Goal: Communication & Community: Answer question/provide support

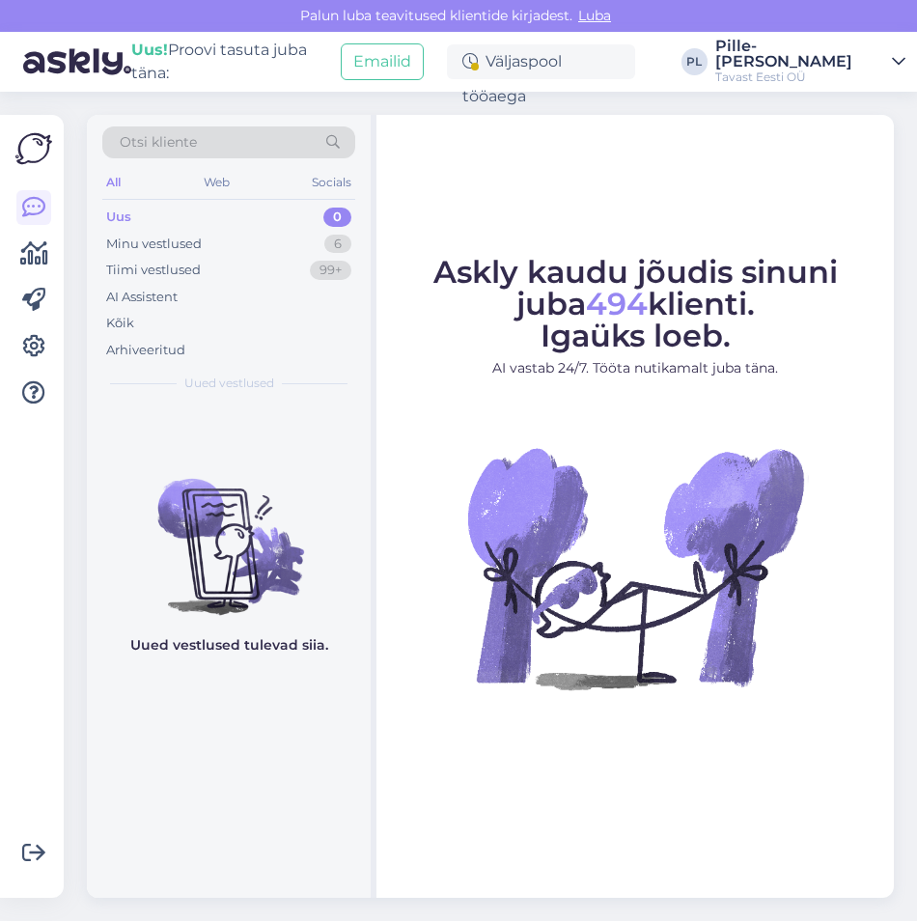
click at [282, 217] on div "Uus 0" at bounding box center [228, 217] width 253 height 27
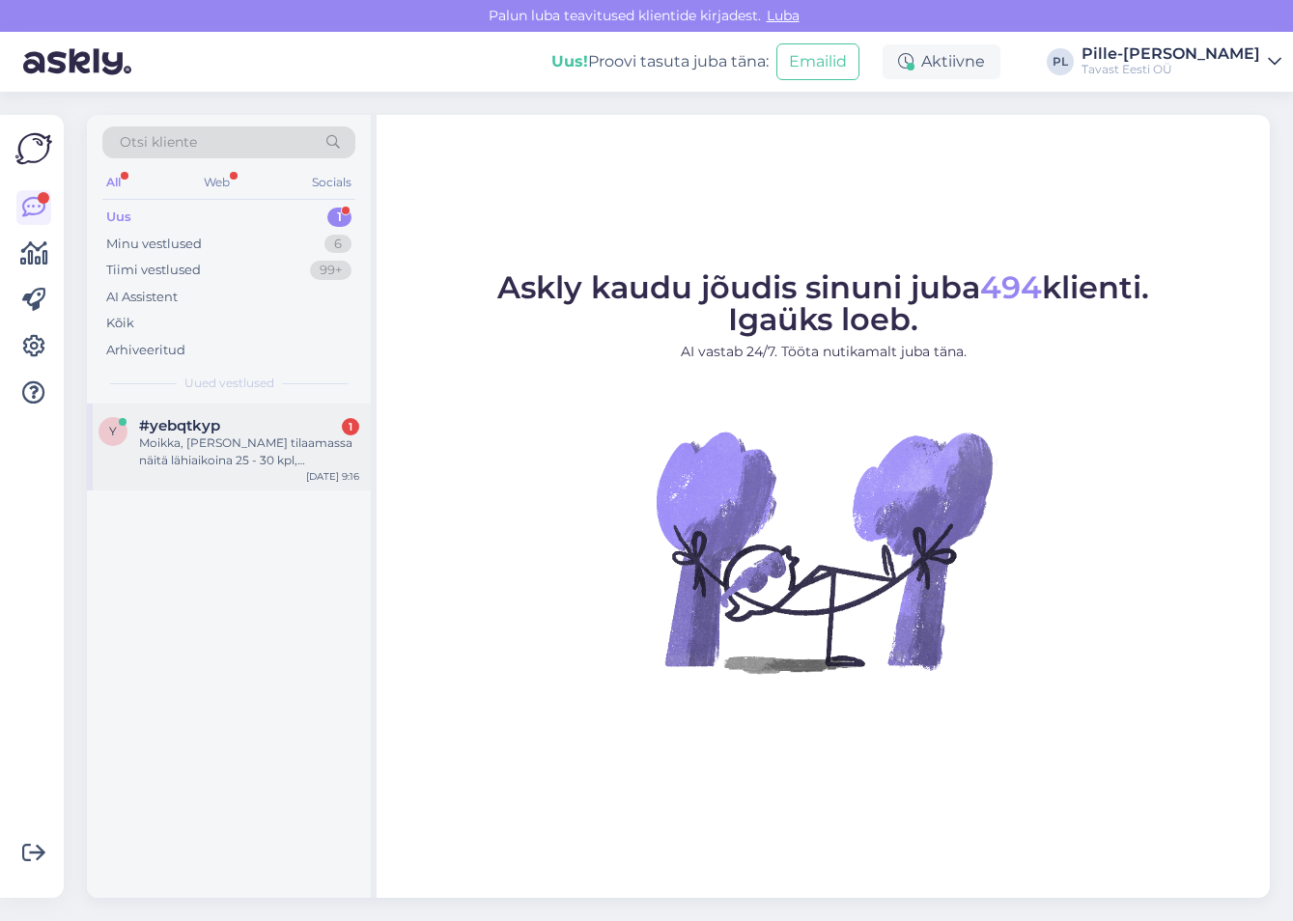
click at [270, 418] on div "#yebqtkyp 1" at bounding box center [249, 425] width 220 height 17
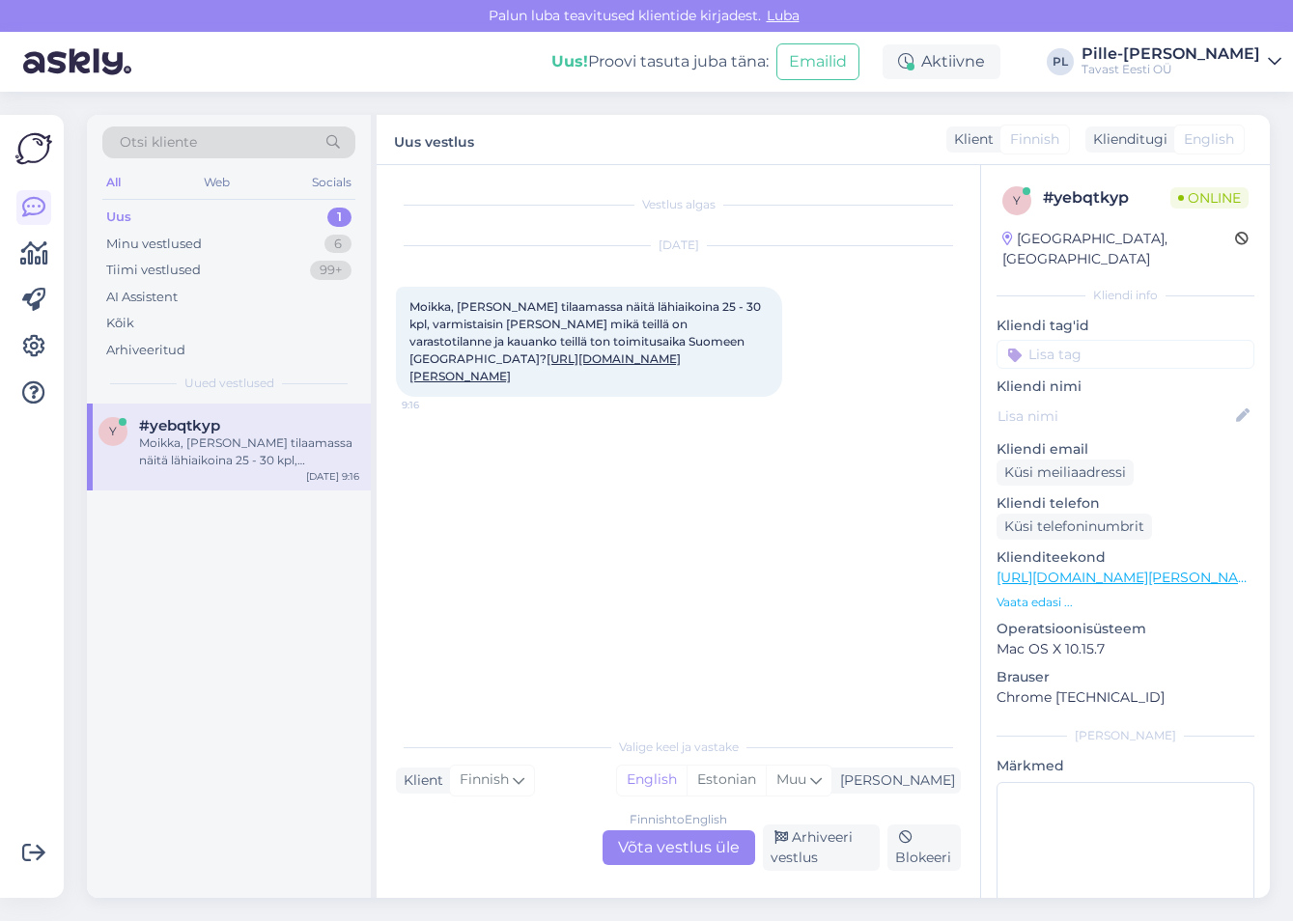
click at [704, 418] on div "Finnish to English Võta vestlus üle" at bounding box center [679, 847] width 153 height 35
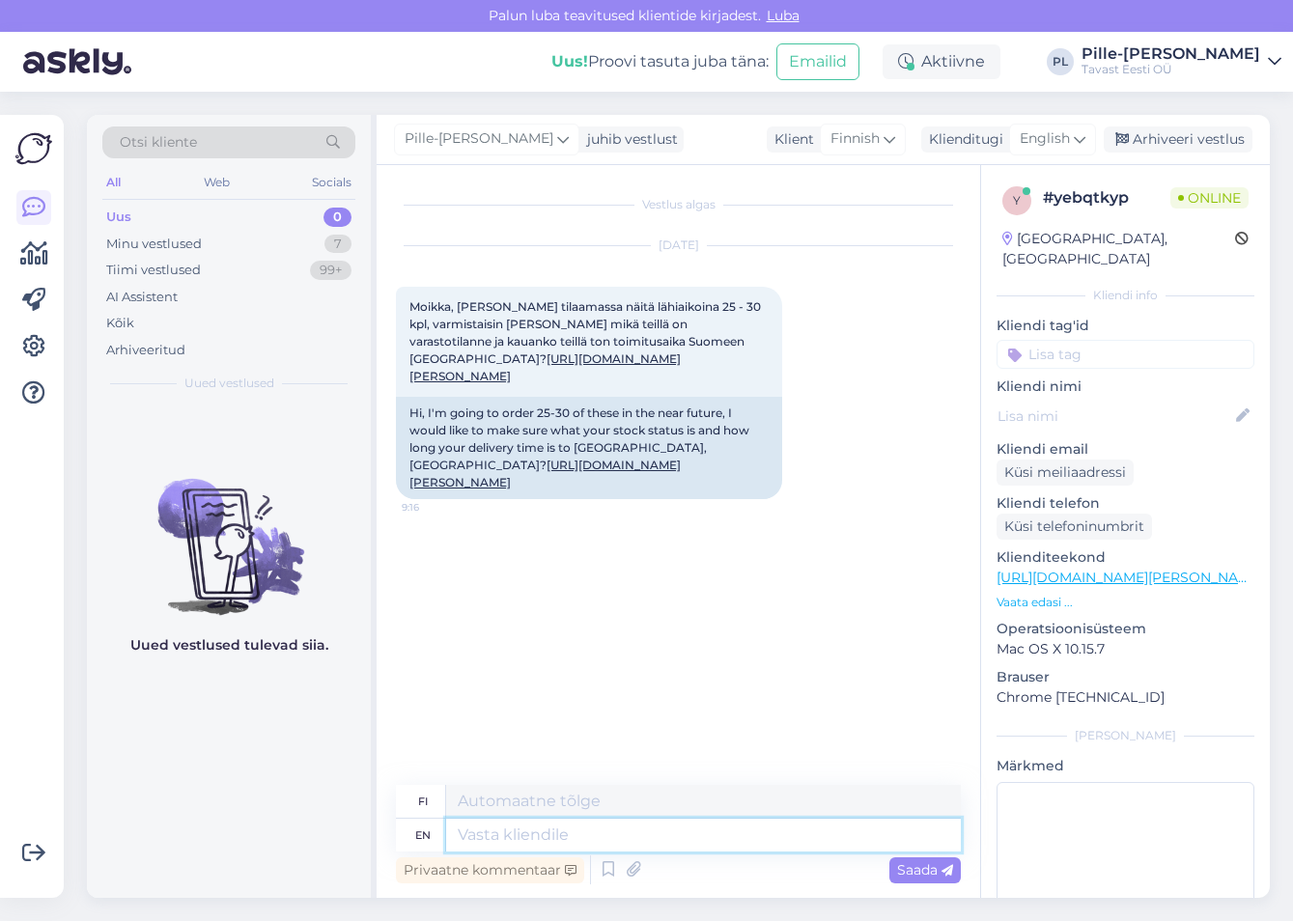
click at [603, 418] on textarea at bounding box center [703, 835] width 515 height 33
type textarea "Hello!"
type textarea "Hei!"
type textarea "Hello! One s"
type textarea "Hei! Yksi"
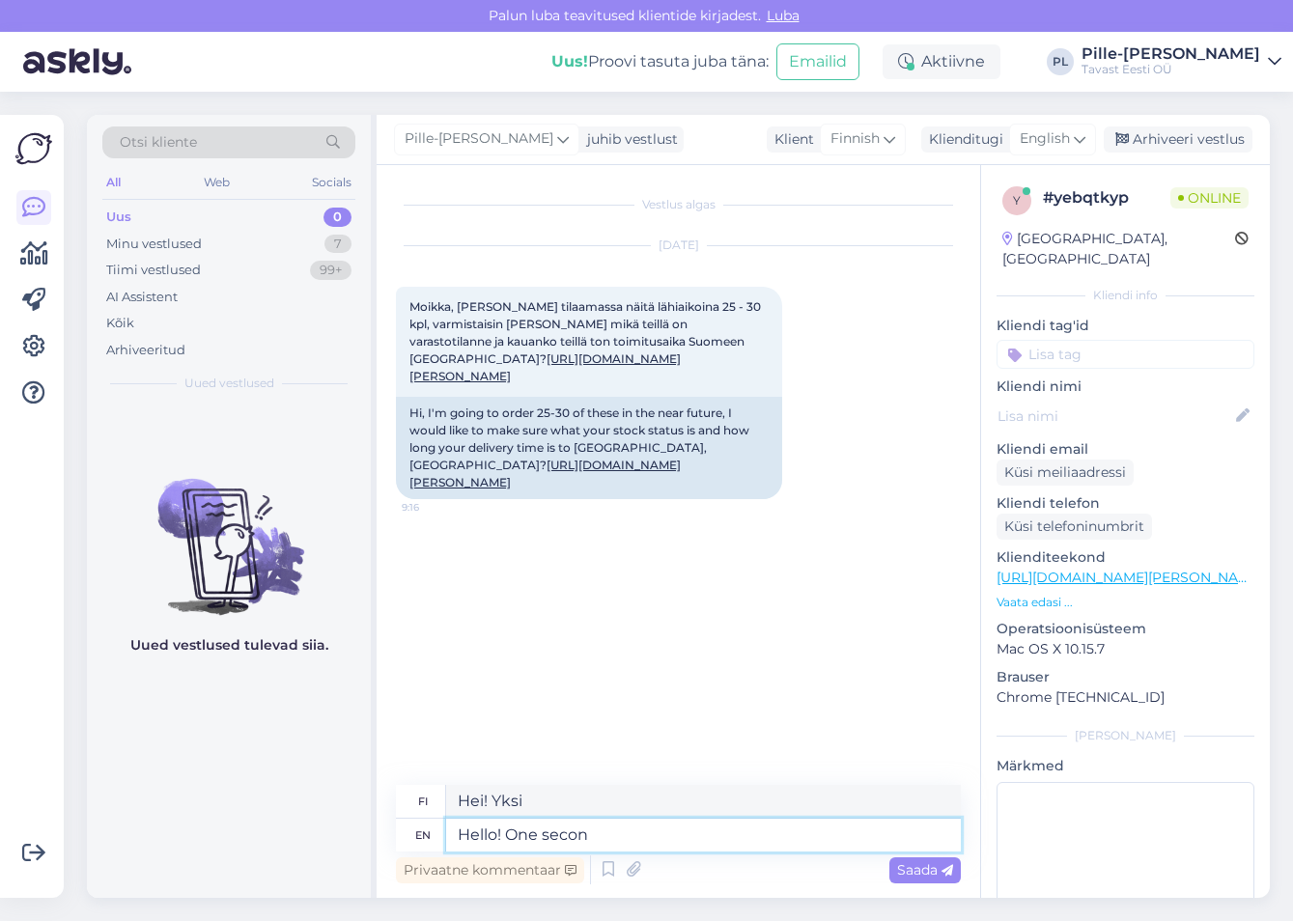
type textarea "Hello! One second"
type textarea "Hei! Yksi hetki"
type textarea "Hello! One second"
click at [916, 418] on span "Saada" at bounding box center [925, 869] width 56 height 17
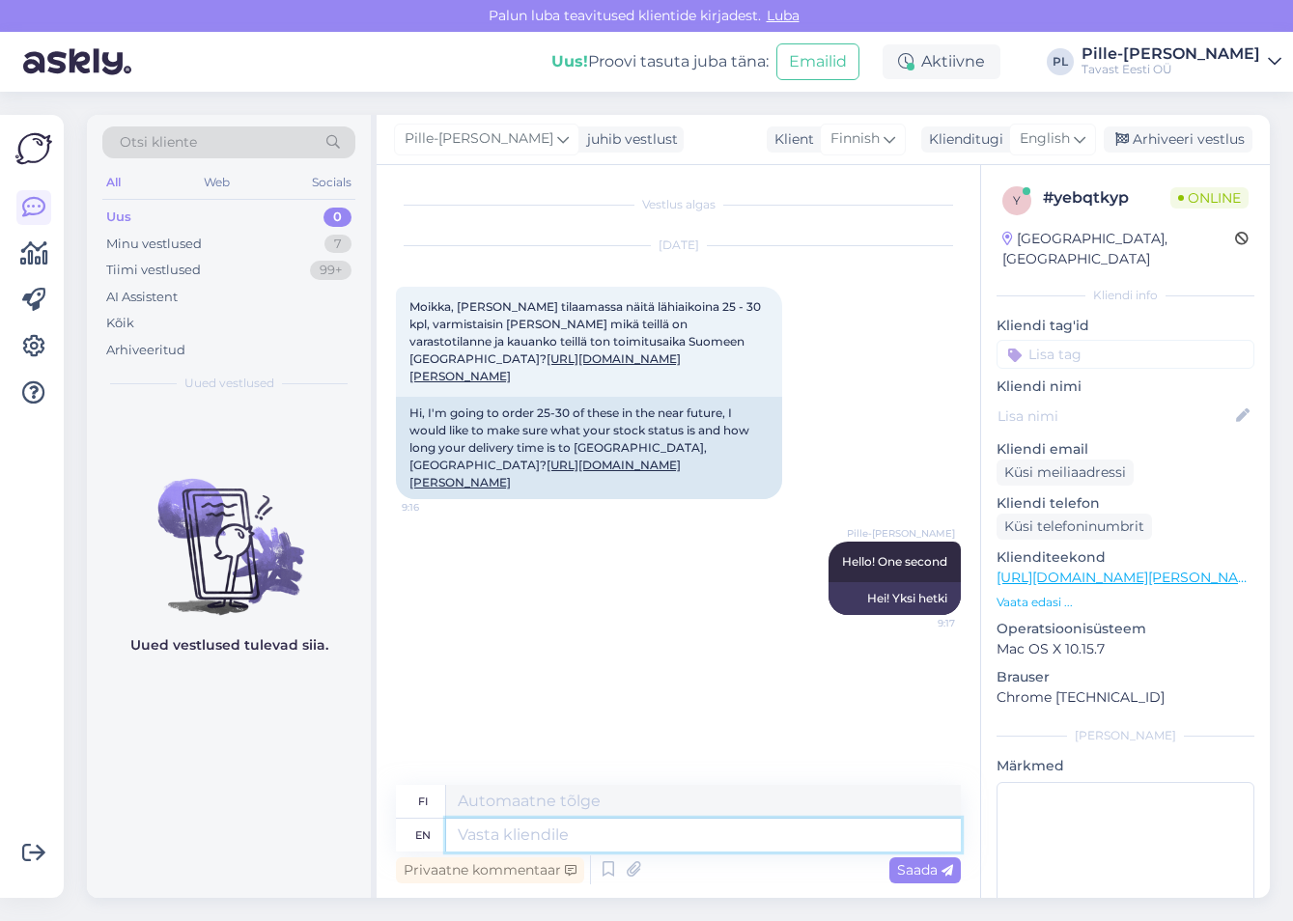
click at [467, 418] on textarea at bounding box center [703, 835] width 515 height 33
type textarea "We"
type textarea "Me"
type textarea "We gace"
type textarea "Me katsomme"
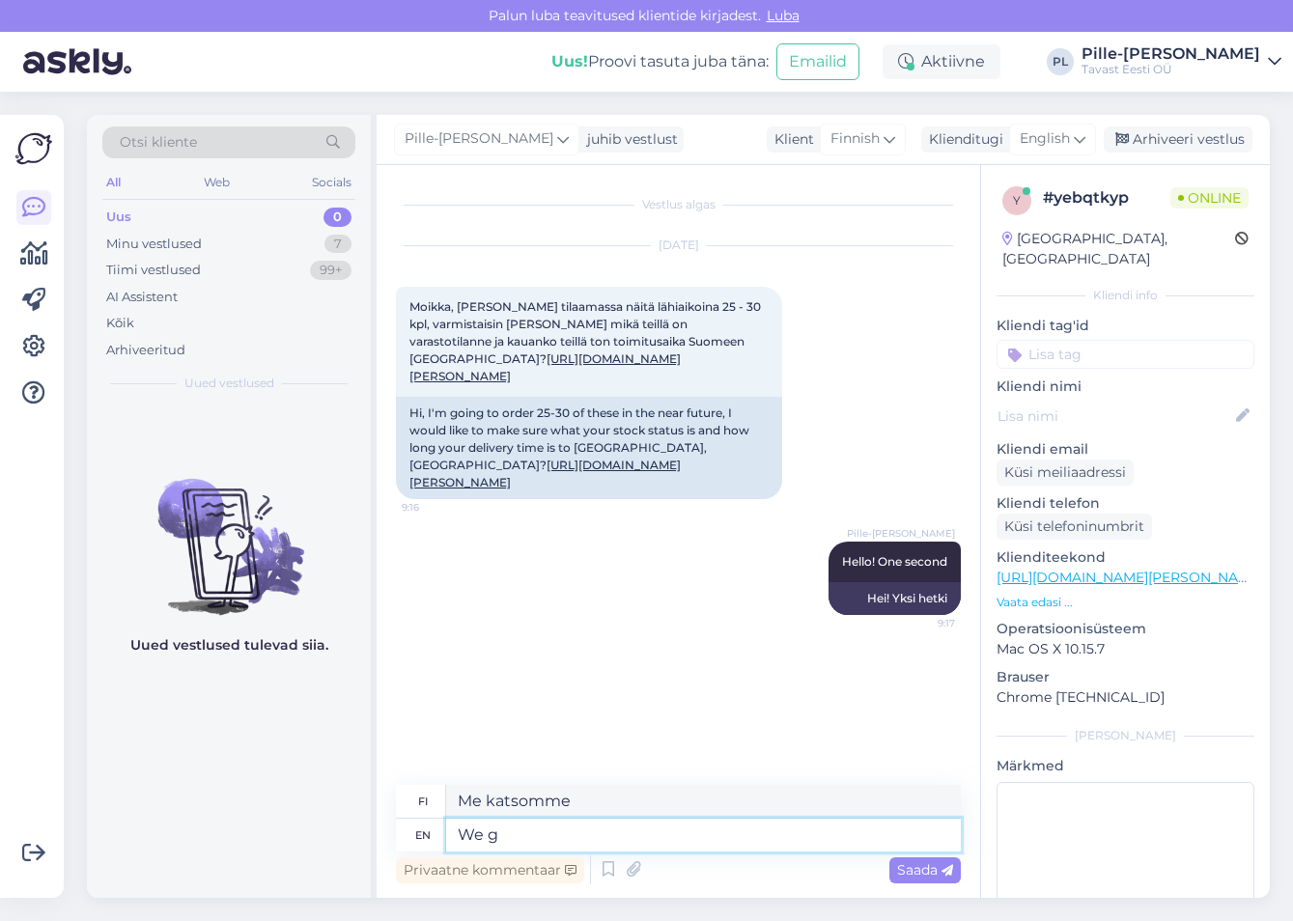
type textarea "We"
type textarea "Me"
type textarea "We have"
type textarea "Meillä on"
type textarea "We have 16"
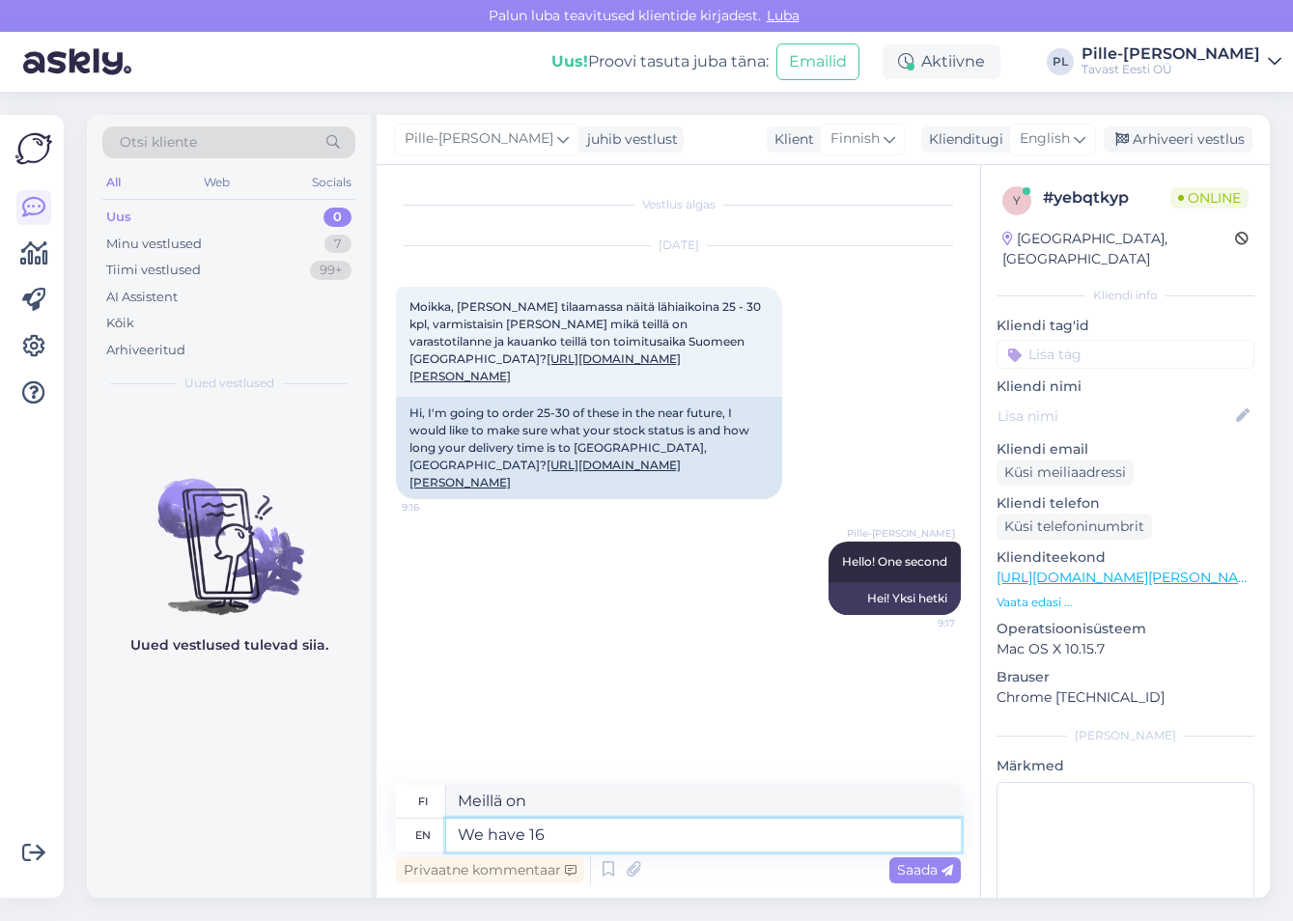
type textarea "Meillä on 1"
type textarea "We have 165"
type textarea "Meillä on 165"
type textarea "We have 165pcs"
type textarea "Meillä on 165 kpl"
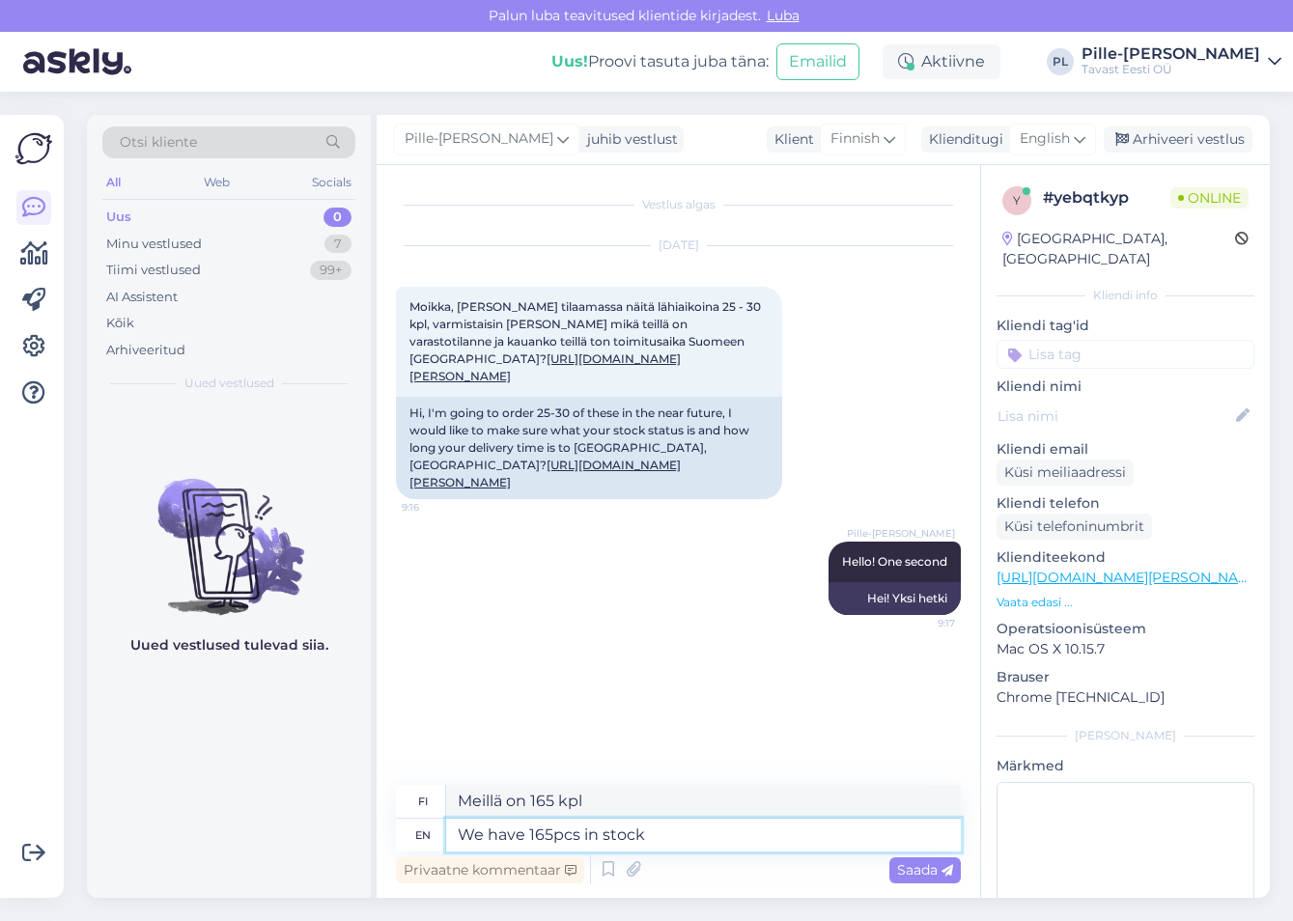
type textarea "We have 165pcs in stock"
type textarea "Meillä on 165 kpl varastossa"
type textarea "We have 165pcs in stock right"
type textarea "Meillä on varastossa 165 kpl"
paste textarea "900.00020"
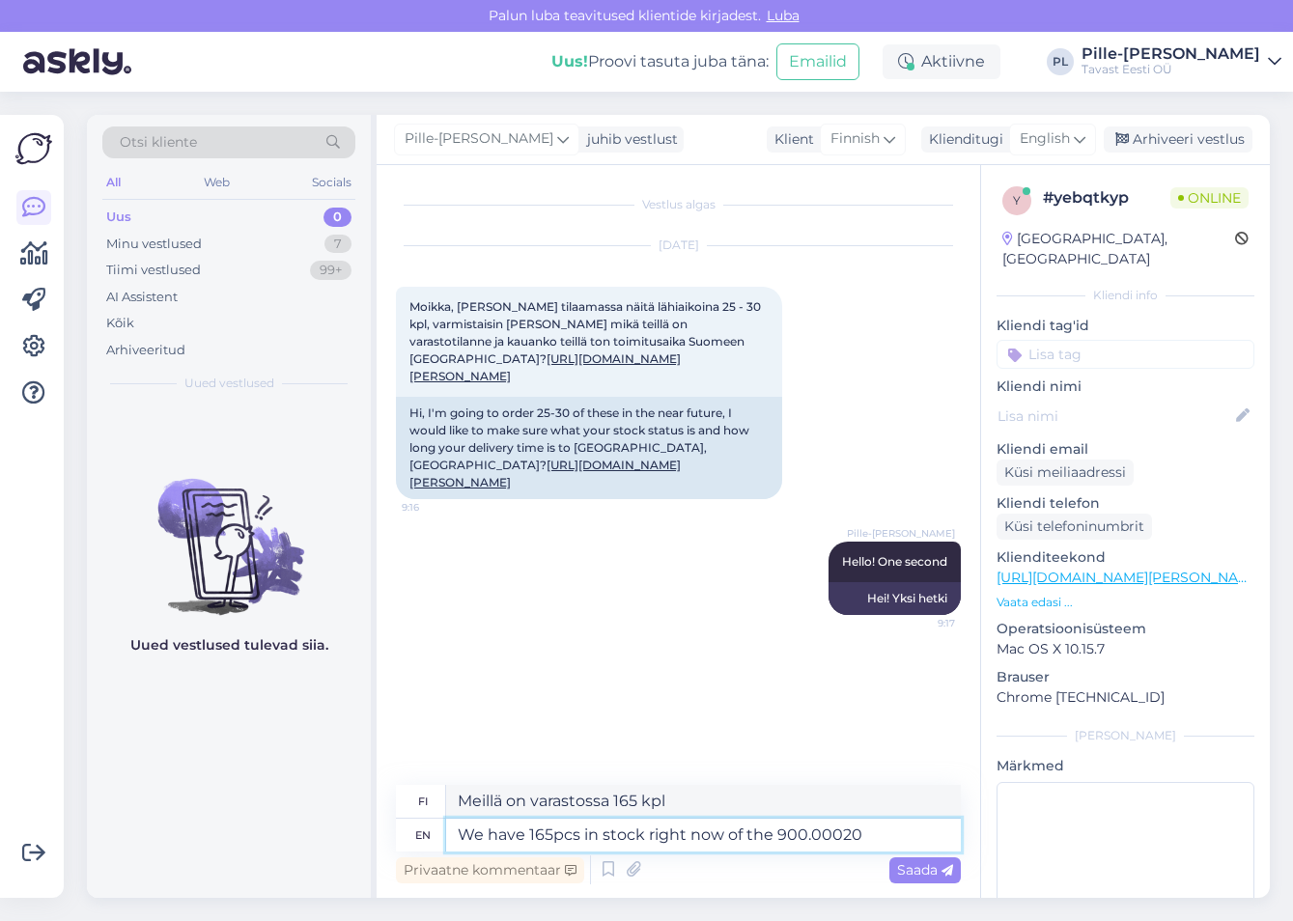
type textarea "We have 165pcs in stock right now of the 900.00020"
type textarea "Meillä on nyt varastossa 165 kpl"
type textarea "We have 165pcs in stock right now of the 900.00020 boxes"
type textarea "Meillä on nyt varastossa 165 kpl 900.00020 laatikosta."
type textarea "We have 165pcs in stock right now of the 900.00020"
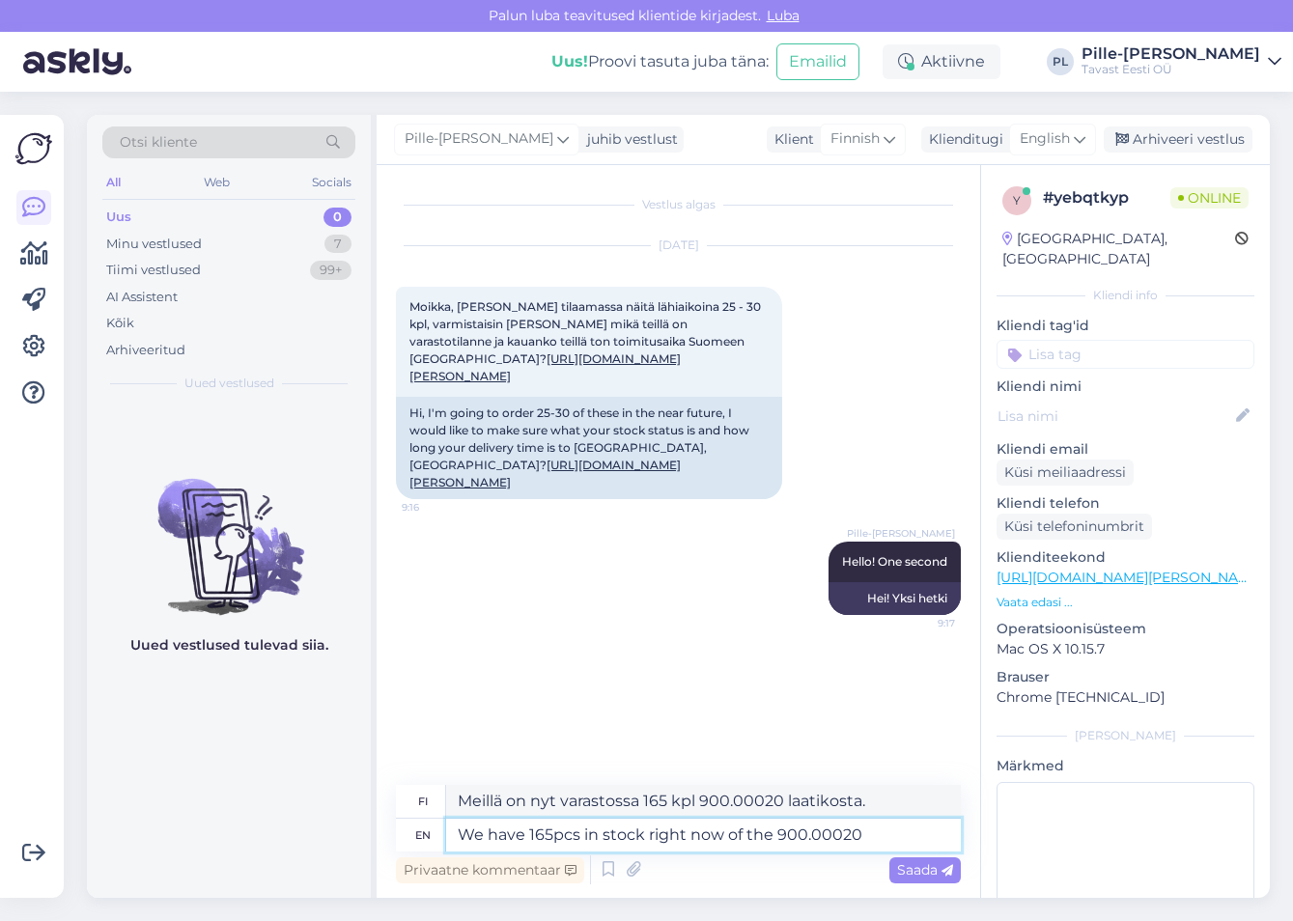
type textarea "Meillä on nyt varastossa 165 kpl 900.00020 sta."
type textarea "We have 165pcs in stock right now of the 900.00020 jewellery"
type textarea "Meillä on tällä hetkellä varastossa 165 kappaletta 900.00020 korua."
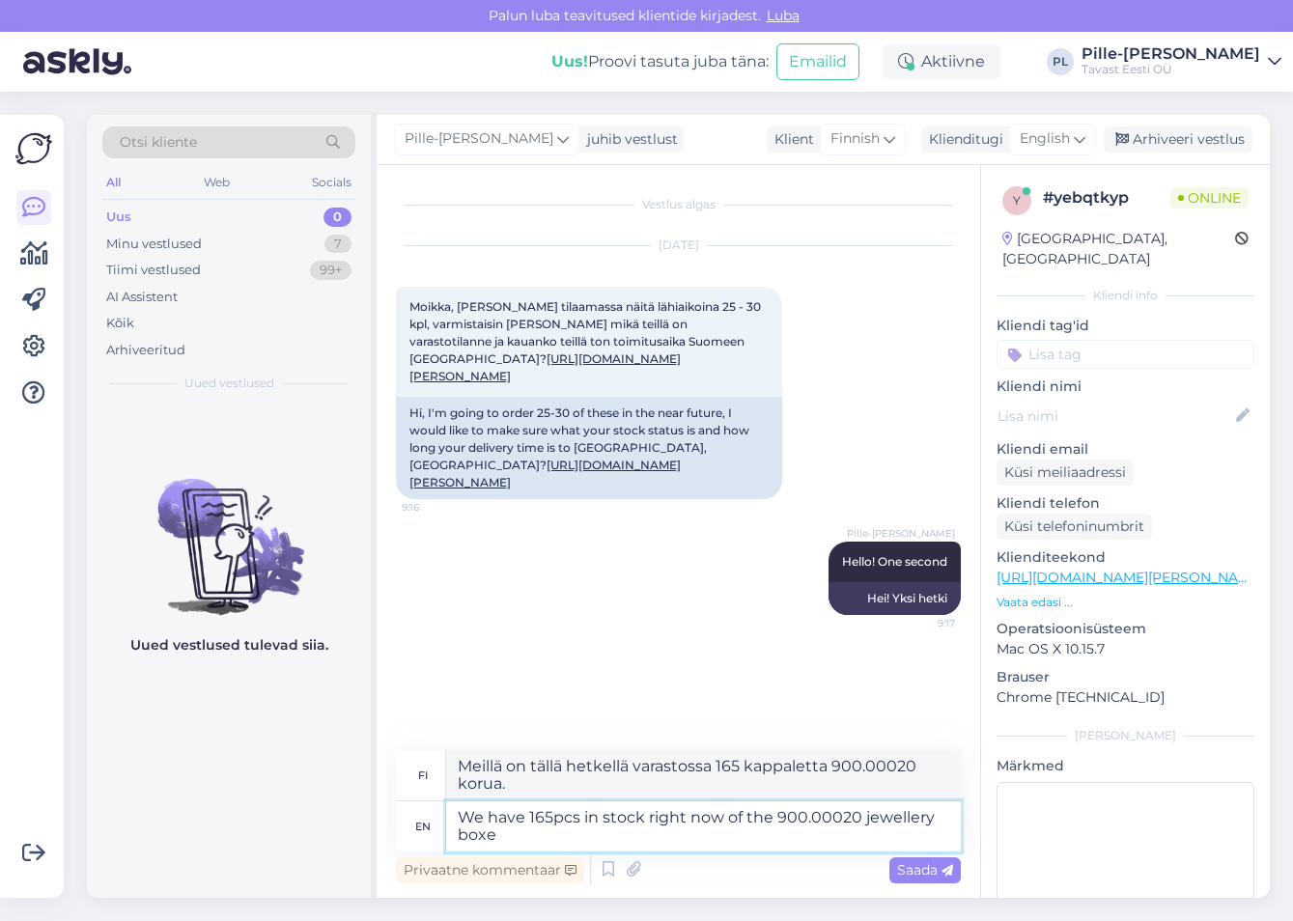
type textarea "We have 165pcs in stock right now of the 900.00020 jewellery boxes"
type textarea "Meillä on tällä hetkellä varastossa 165 kpl 900.00020 korurasiasta."
drag, startPoint x: 912, startPoint y: 848, endPoint x: 733, endPoint y: 830, distance: 179.5
click at [733, 418] on textarea "We have 165pcs in stock right now of the 900.00020 jewellery boxes" at bounding box center [703, 826] width 515 height 50
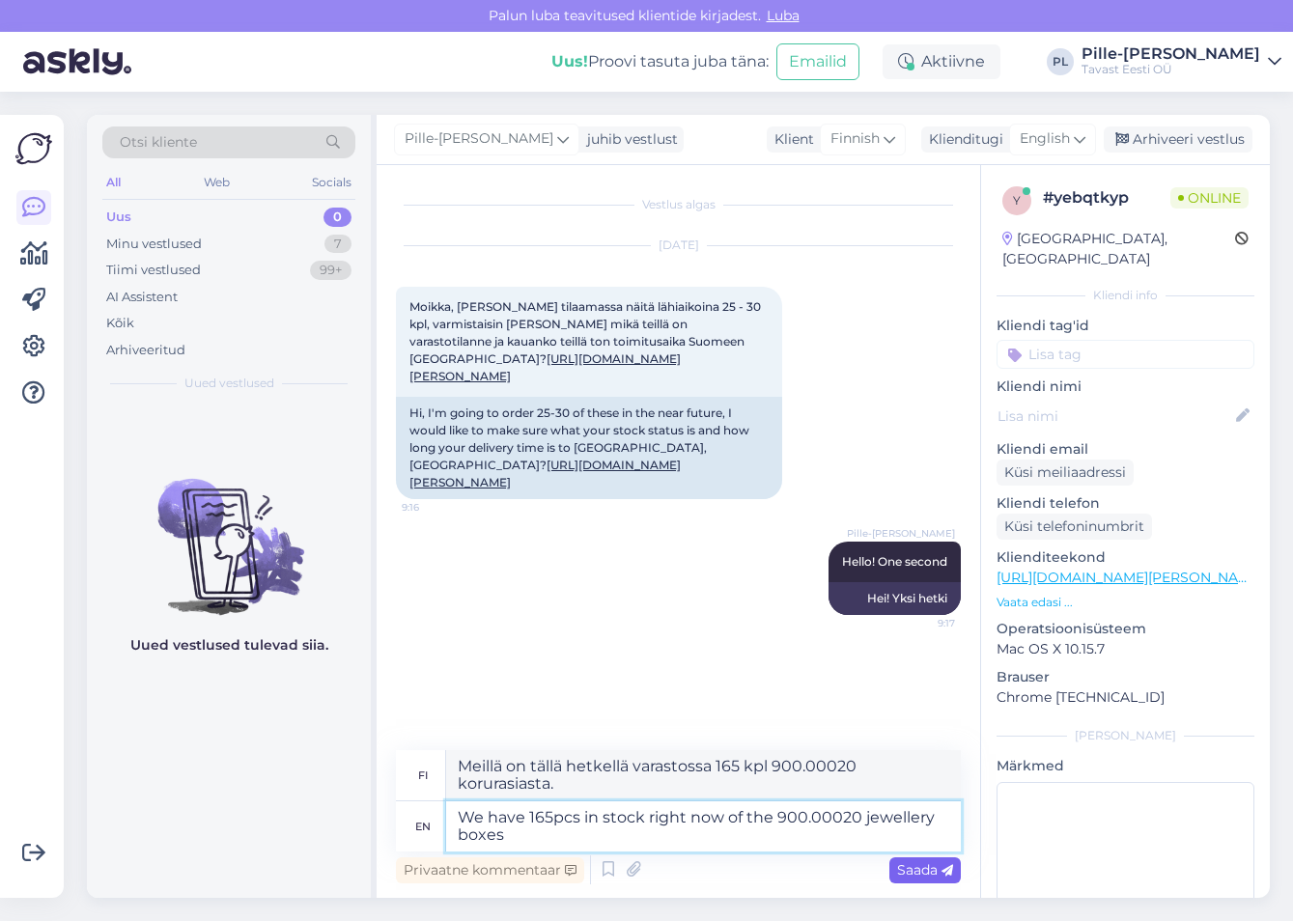
type textarea "We have 165pcs in stock right now of the 900.00020 jewellery boxes"
click at [916, 418] on span "Saada" at bounding box center [925, 869] width 56 height 17
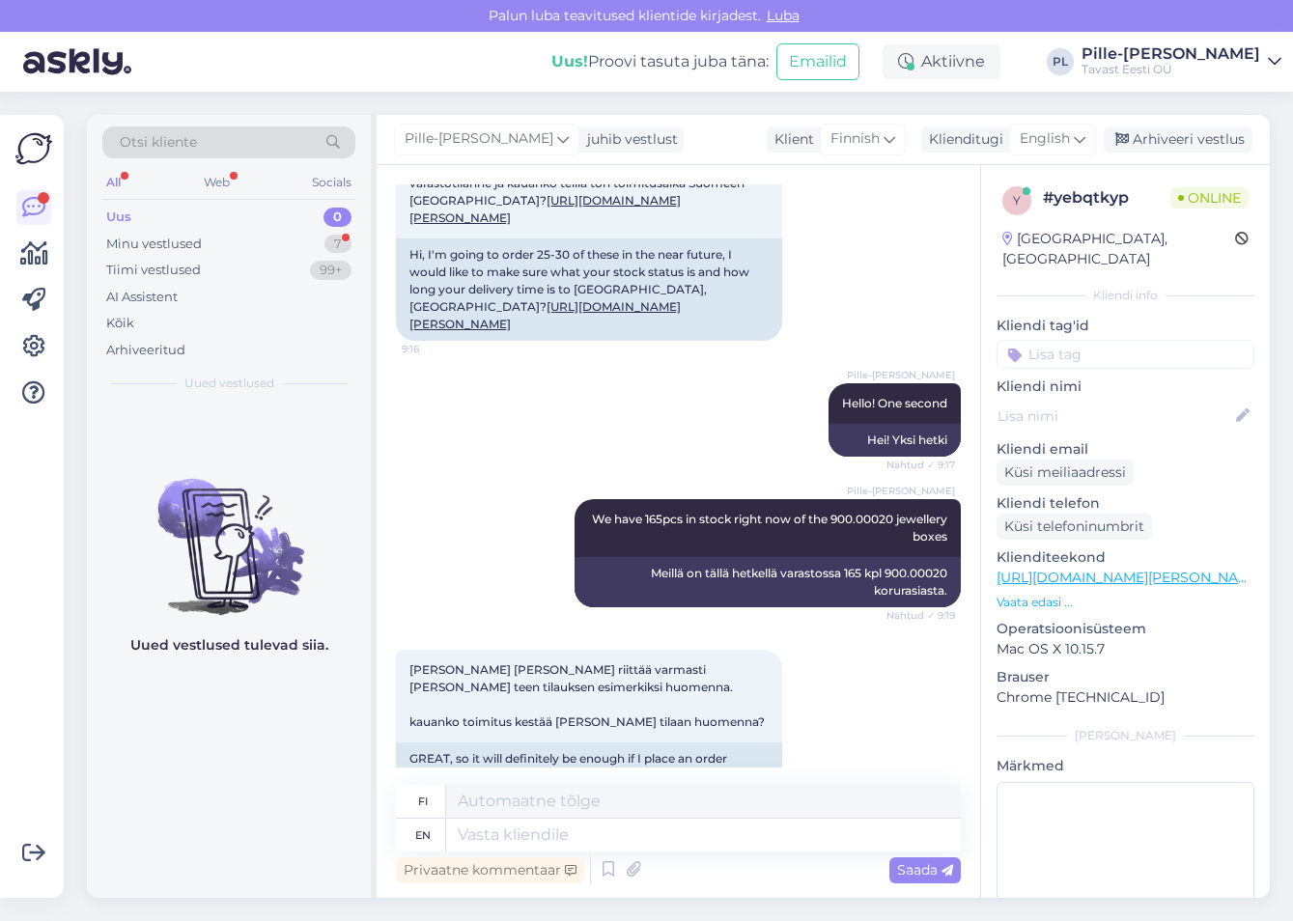
scroll to position [379, 0]
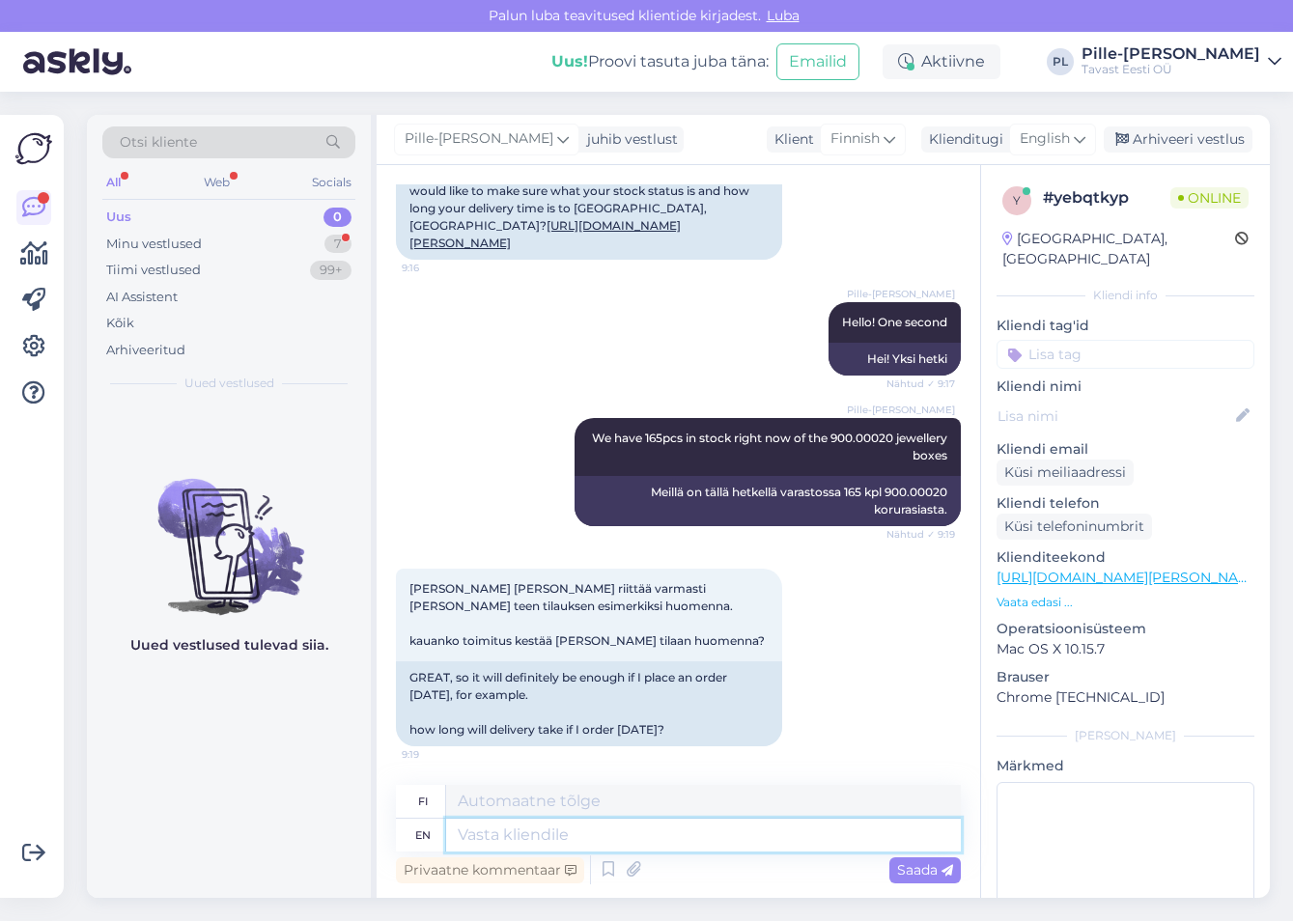
click at [512, 418] on textarea at bounding box center [703, 835] width 515 height 33
type textarea "It should take 3-5 n"
type textarea "Sen pitäisi kestää 3–5"
type textarea "It should take 3-5 business d"
type textarea "Sen pitäisi kestää 3–5 työpäivää"
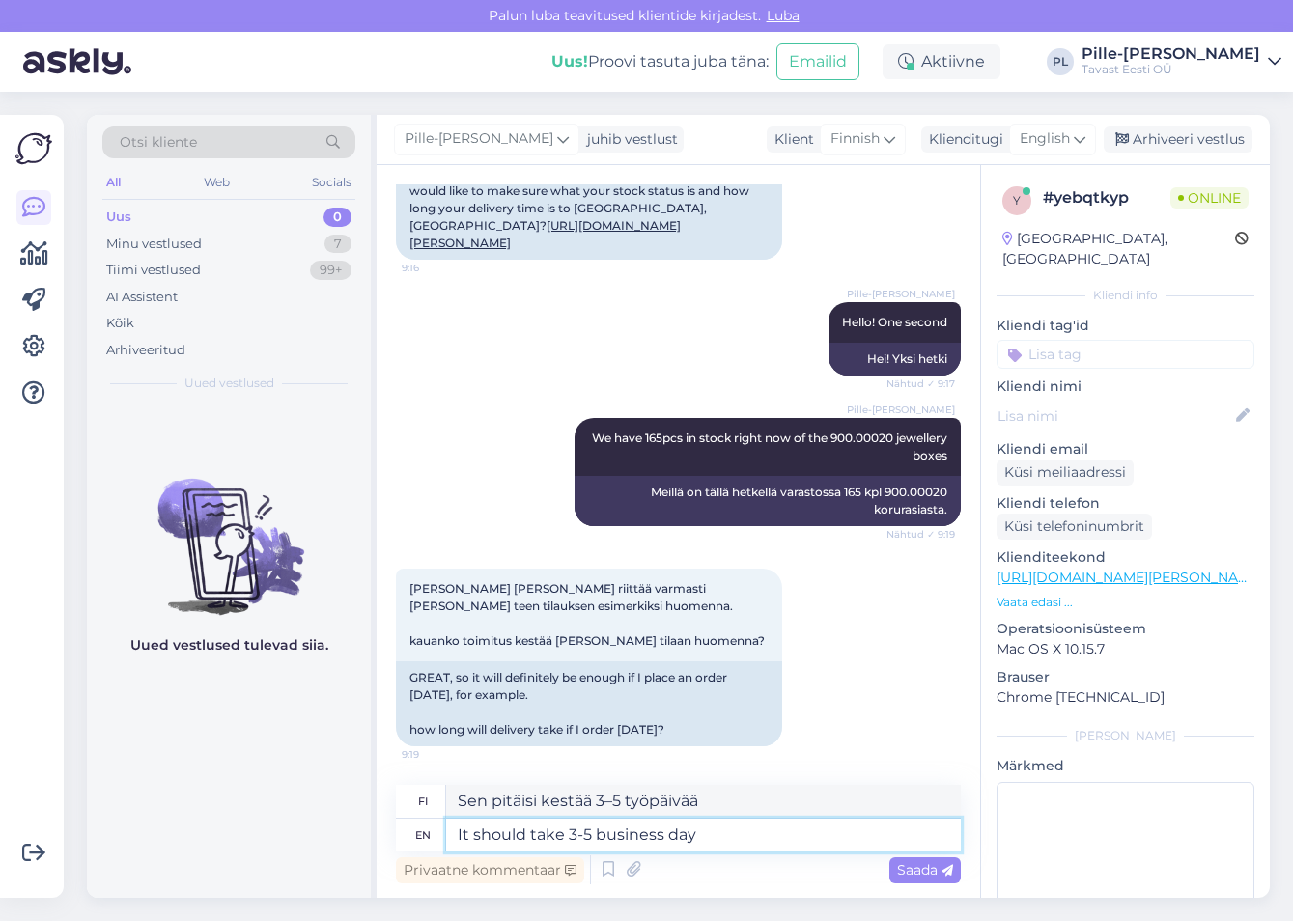
type textarea "It should take 3-5 business days"
type textarea "Sen pitäisi kestää 3–5 arkipäivää"
click at [566, 418] on textarea "It should take 3-5 business days" at bounding box center [703, 835] width 515 height 33
type textarea "It should take about 3-5 business days"
type textarea "Sen pitäisi kestää noin 3–5 arkipäivää"
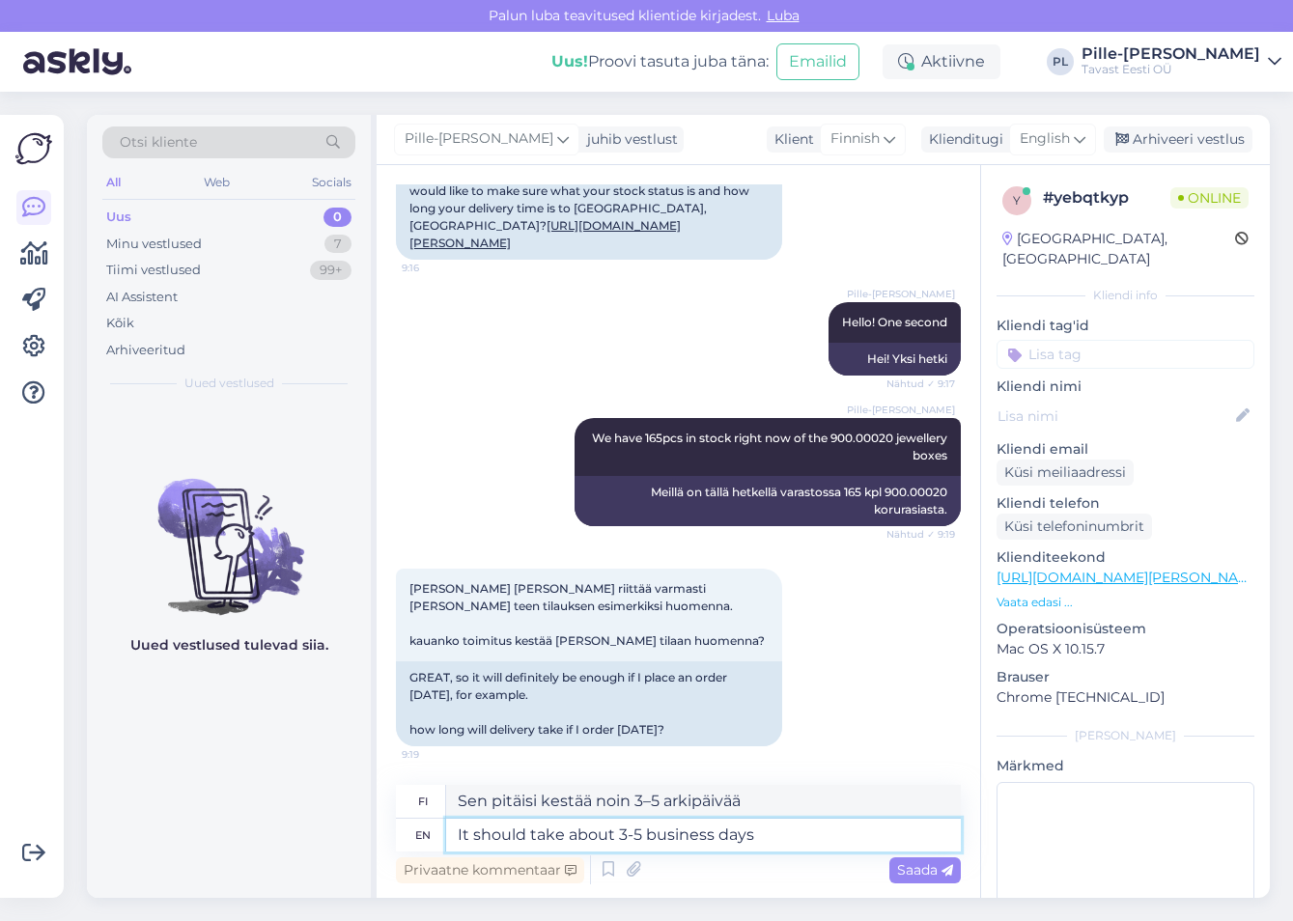
click at [779, 418] on textarea "It should take about 3-5 business days" at bounding box center [703, 835] width 515 height 33
type textarea "It should take about 3-5 business days."
type textarea "Sen pitäisi kestää noin 3–5 arkipäivää."
click at [774, 418] on textarea "It should take about 3-5 business days." at bounding box center [703, 835] width 515 height 33
type textarea "It should take about 3-5 business days."
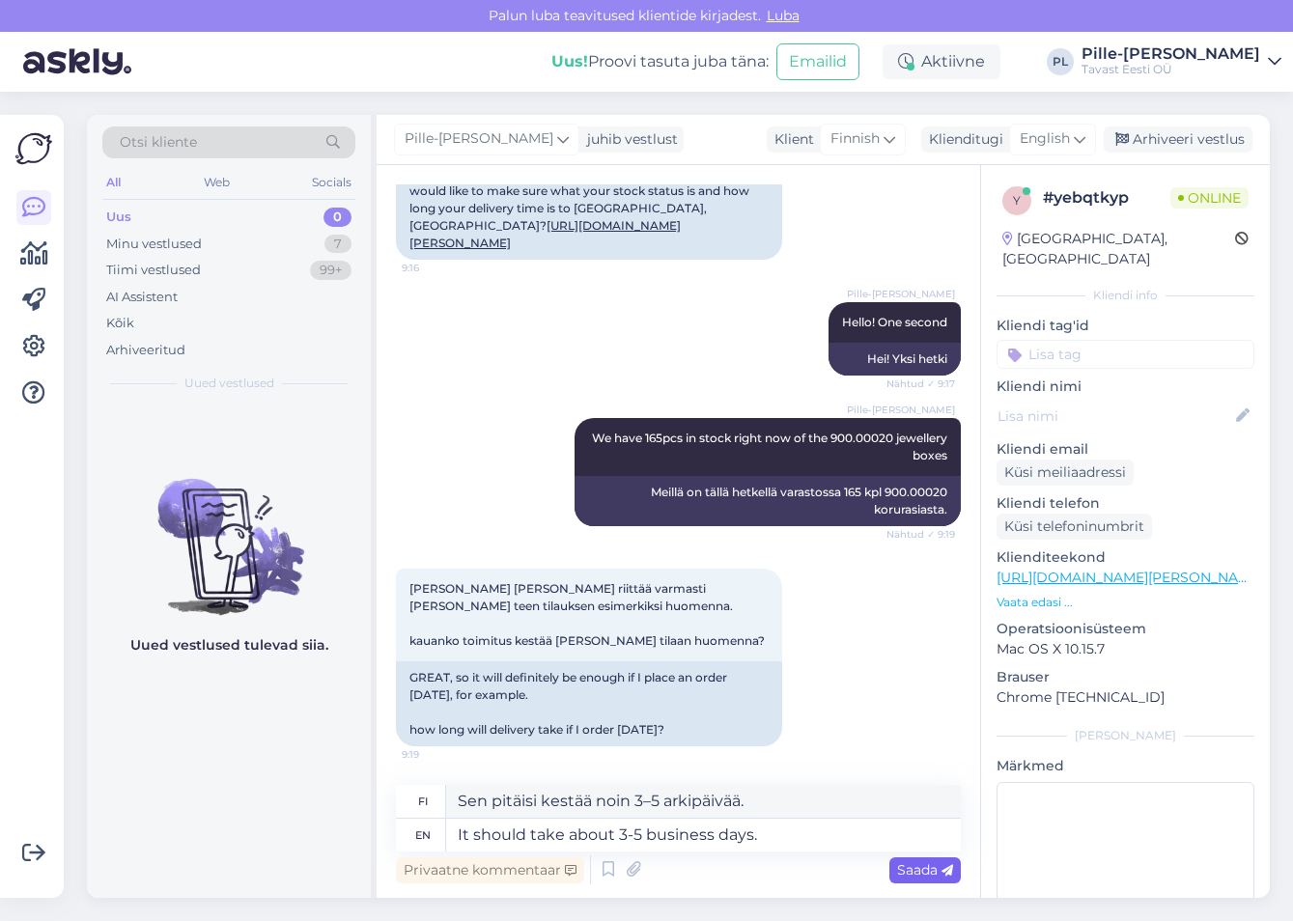
click at [916, 418] on span "Saada" at bounding box center [925, 869] width 56 height 17
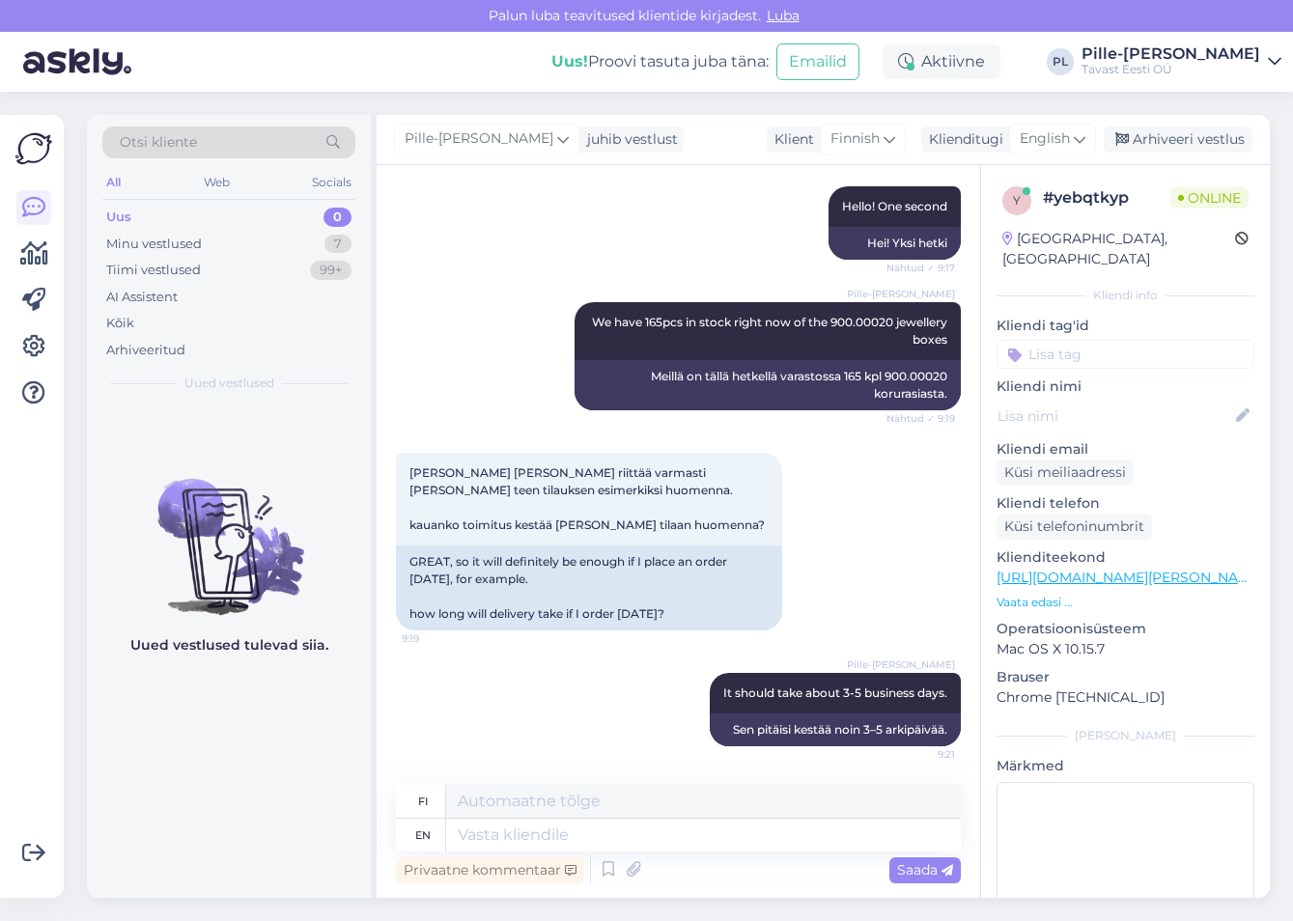
scroll to position [494, 0]
click at [608, 418] on textarea at bounding box center [703, 835] width 515 height 33
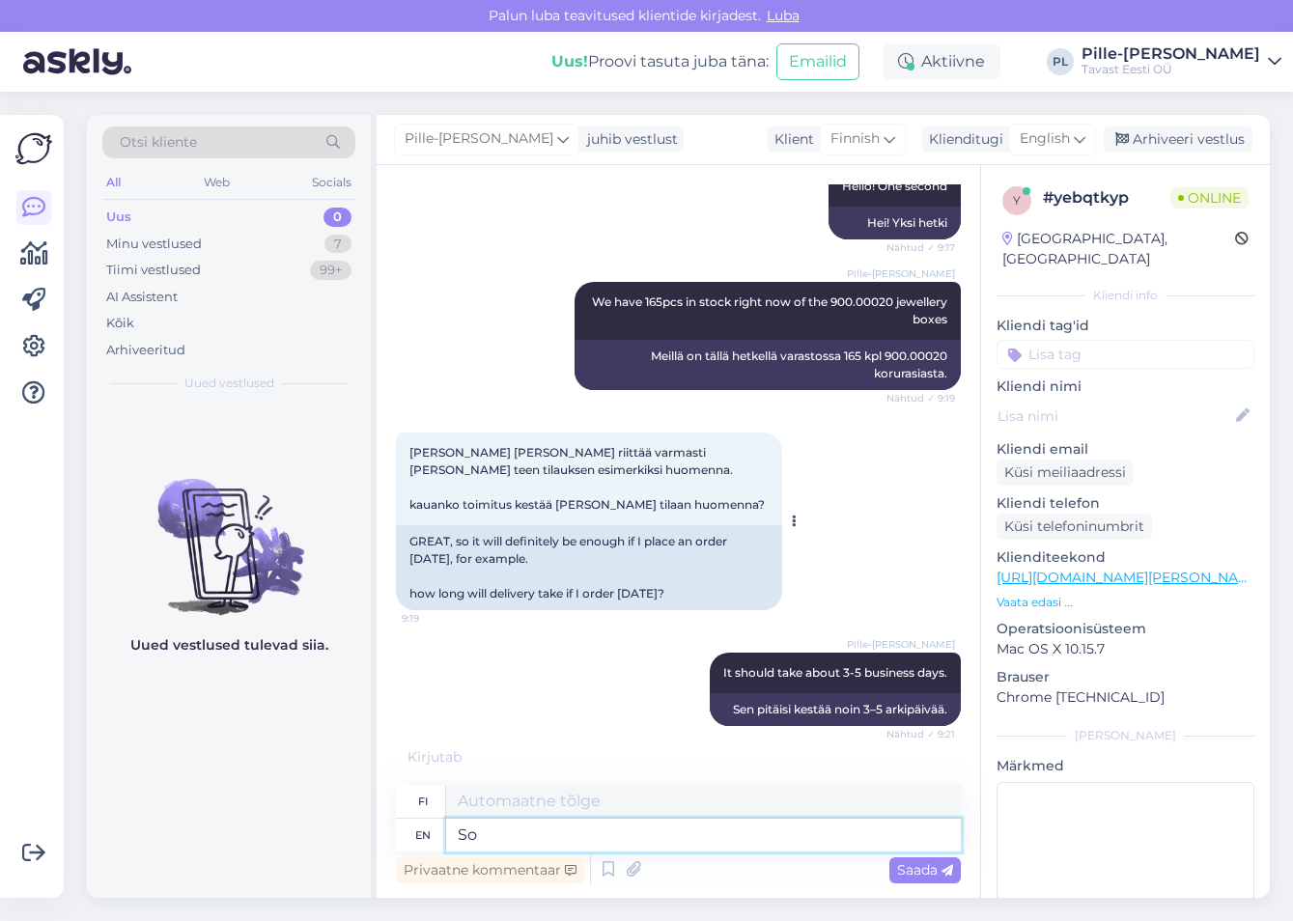
type textarea "So"
type textarea "Niin"
type textarea "So most"
type textarea "Joten useimmat"
type textarea "So most like"
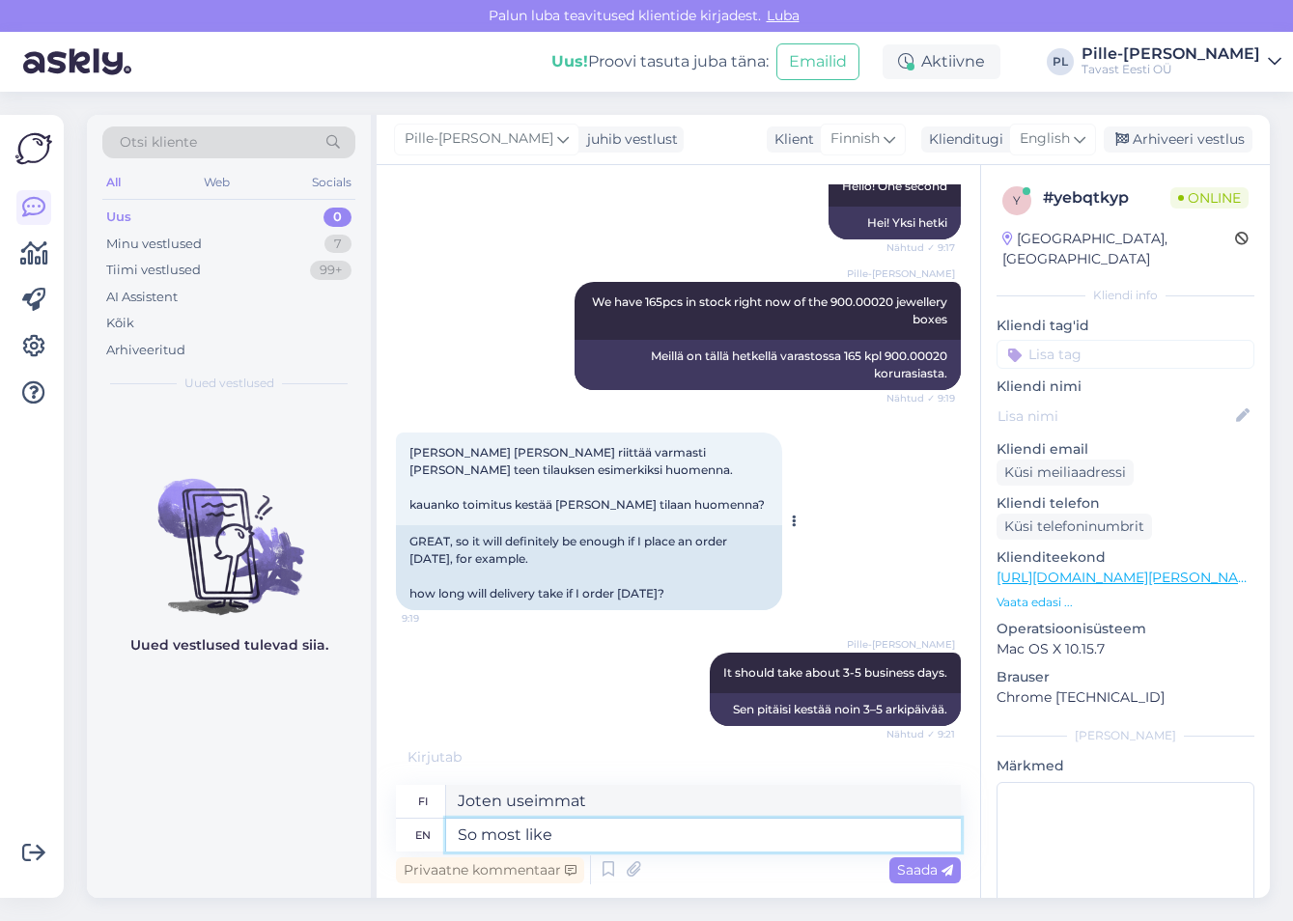
type textarea "Joten eniten"
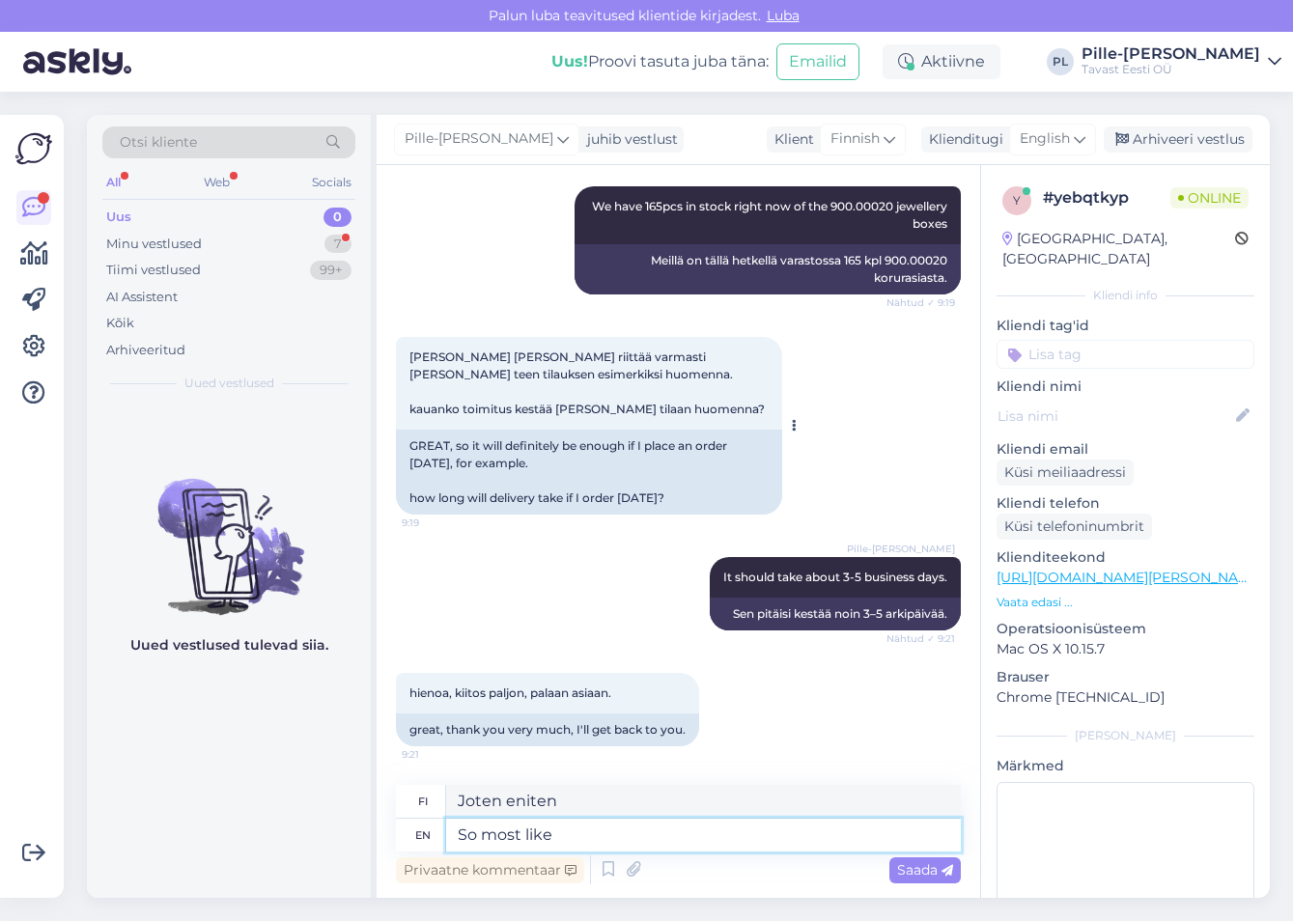
scroll to position [610, 0]
type textarea "So mo"
type textarea "Joten useimmat"
type textarea "S"
type textarea "Niin"
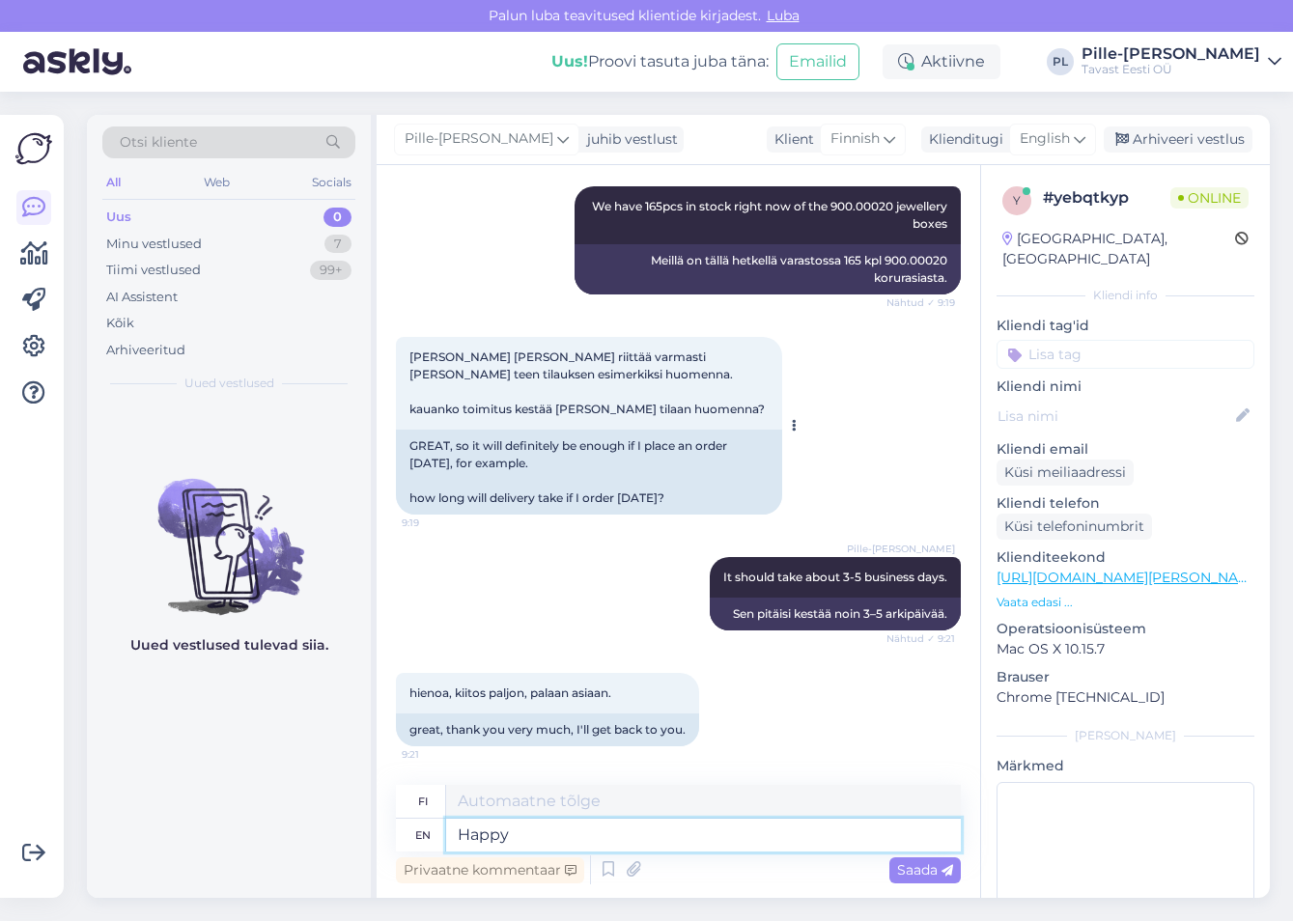
type textarea "Happy"
type textarea "Onnellinen"
type textarea "Happy to h"
type textarea "Mielelläni"
type textarea "Happy to help"
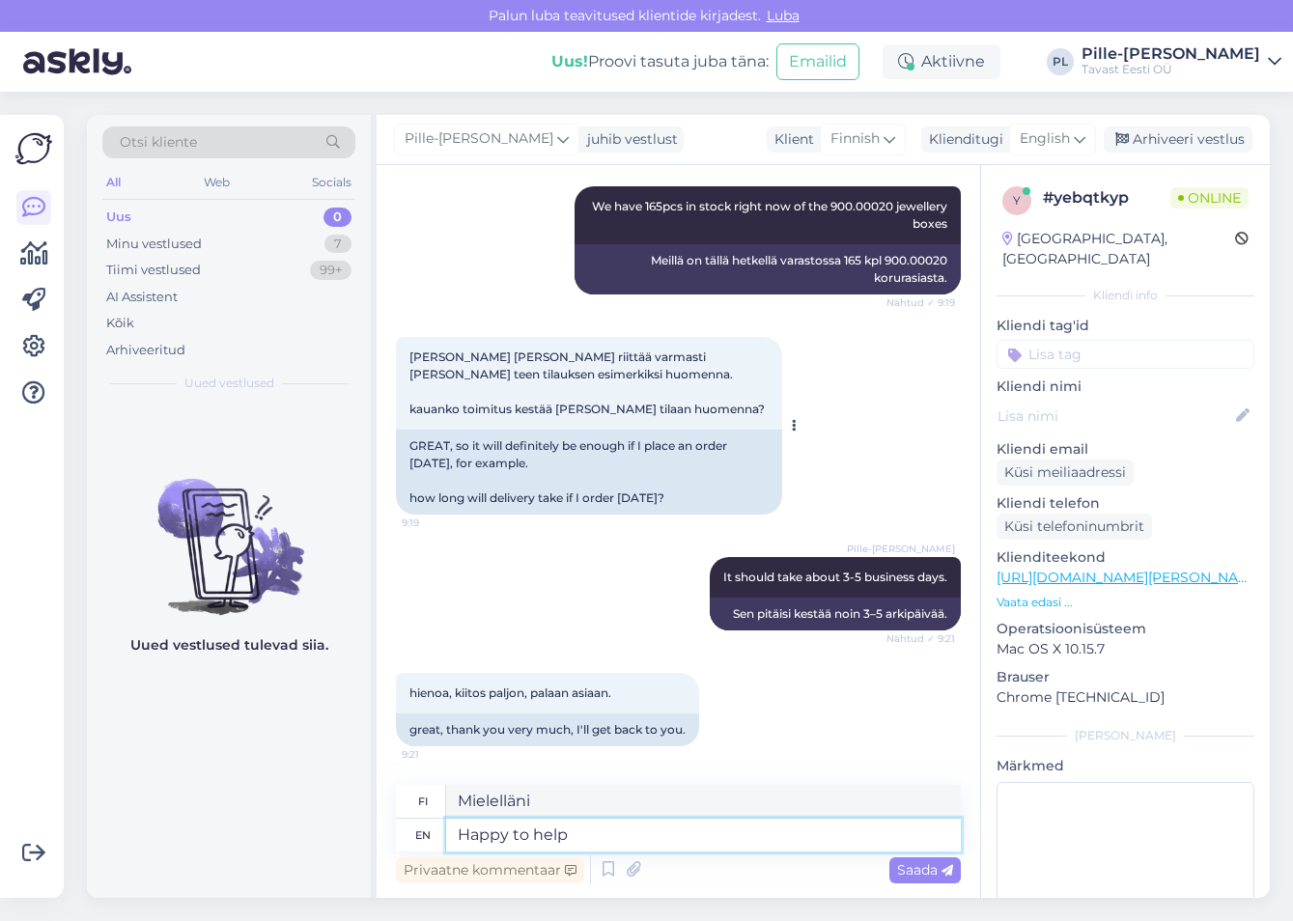
type textarea "Autan mielelläni"
type textarea "Happy to help!"
type textarea "Autan mielelläni!"
type textarea "Happy to help! If"
type textarea "Autan mielelläni! [PERSON_NAME]"
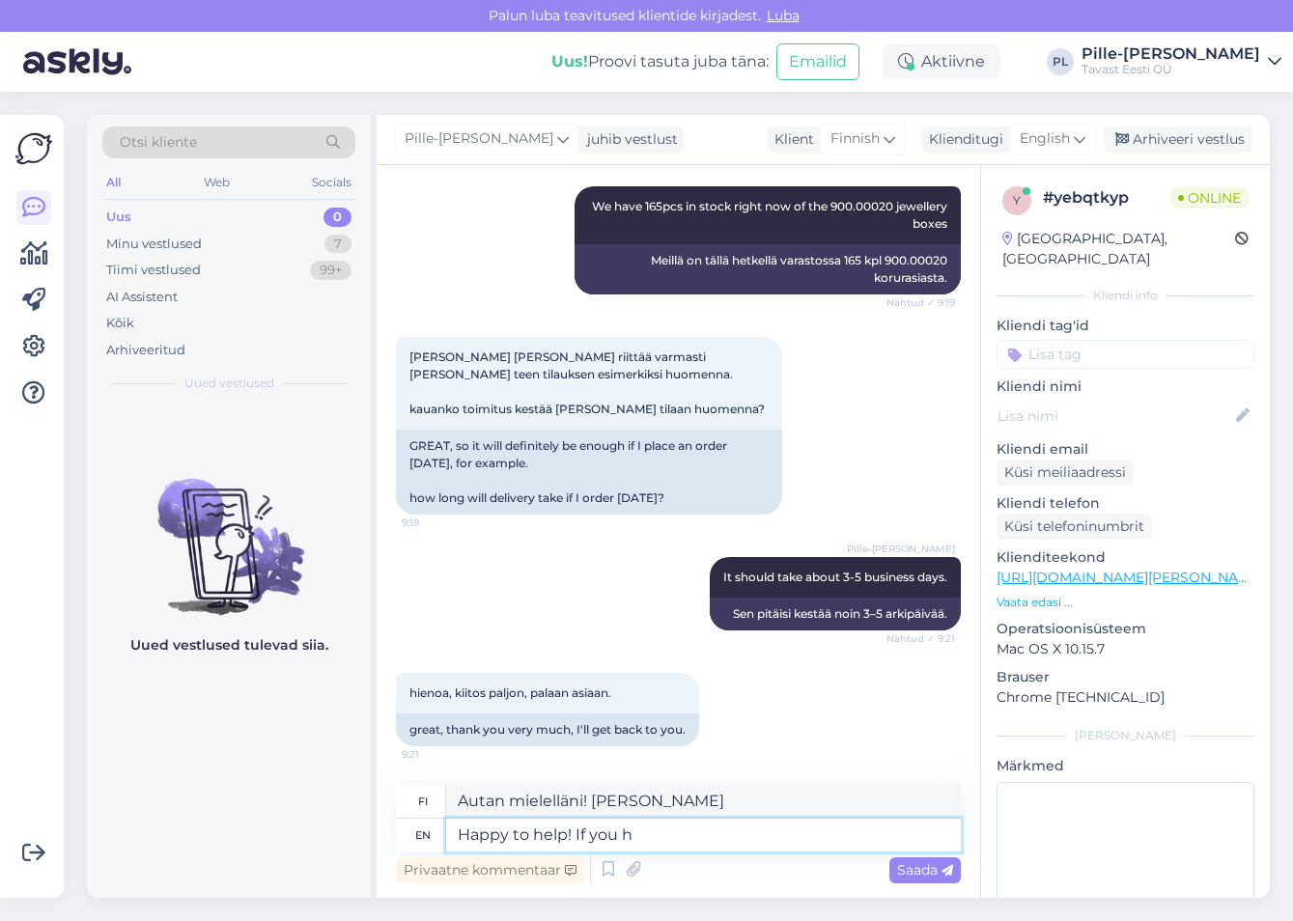
type textarea "Happy to help! If you ha"
type textarea "Autan mielelläni! [PERSON_NAME] sinä"
type textarea "Happy to help! If you have a"
type textarea "Autan mielelläni! [PERSON_NAME] on"
type textarea "Happy to help! If you have any"
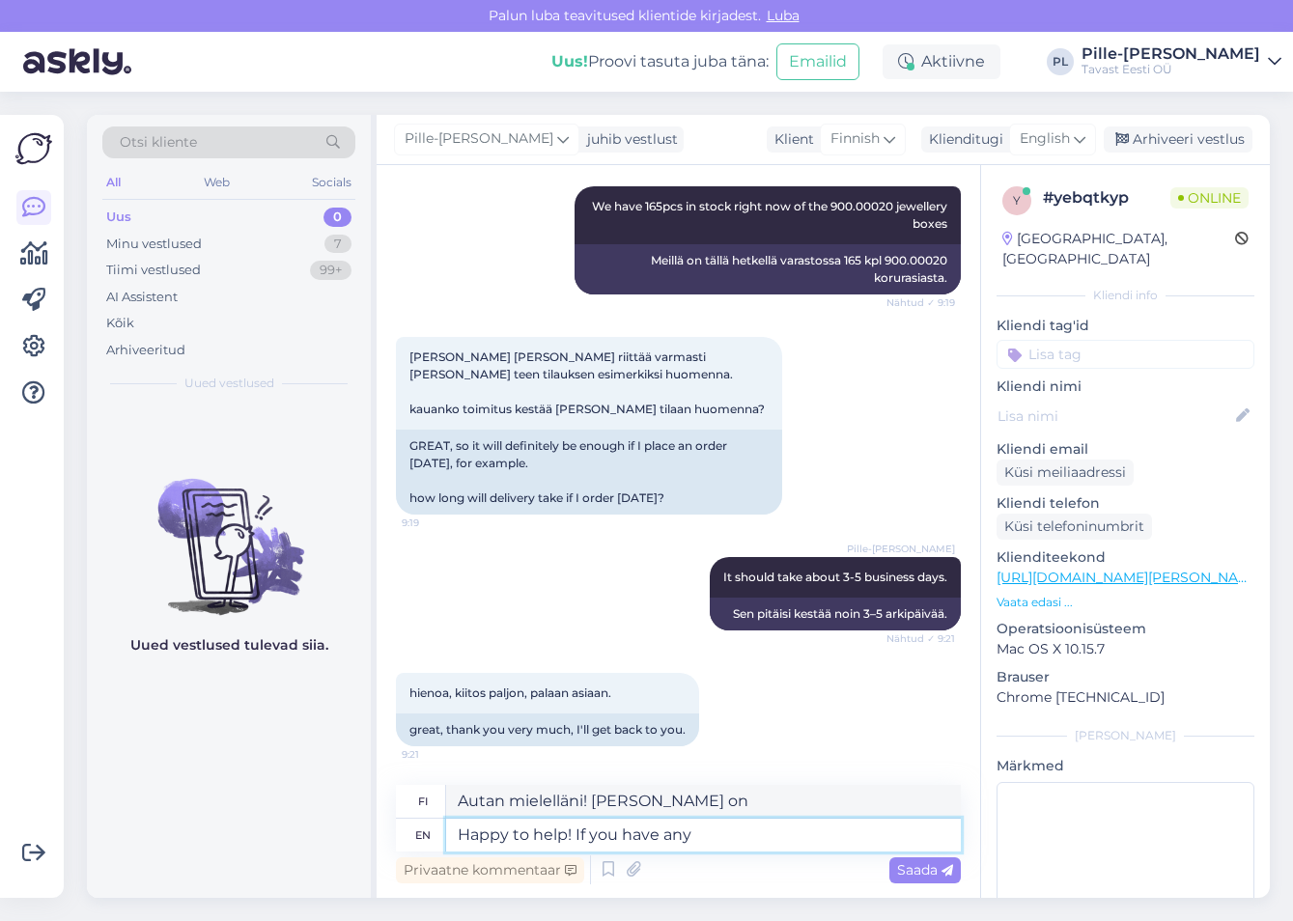
type textarea "Autan mielelläni! [PERSON_NAME] sinulla on kysyttävää"
type textarea "Happy to help! If you have any other"
type textarea "Autan mielelläni! [PERSON_NAME] sinulla on muita kysymyksiä"
type textarea "Happy to help! If you have any other questios,"
type textarea "Autan mielelläni! [PERSON_NAME] sinulla on muita kysymyksiä,"
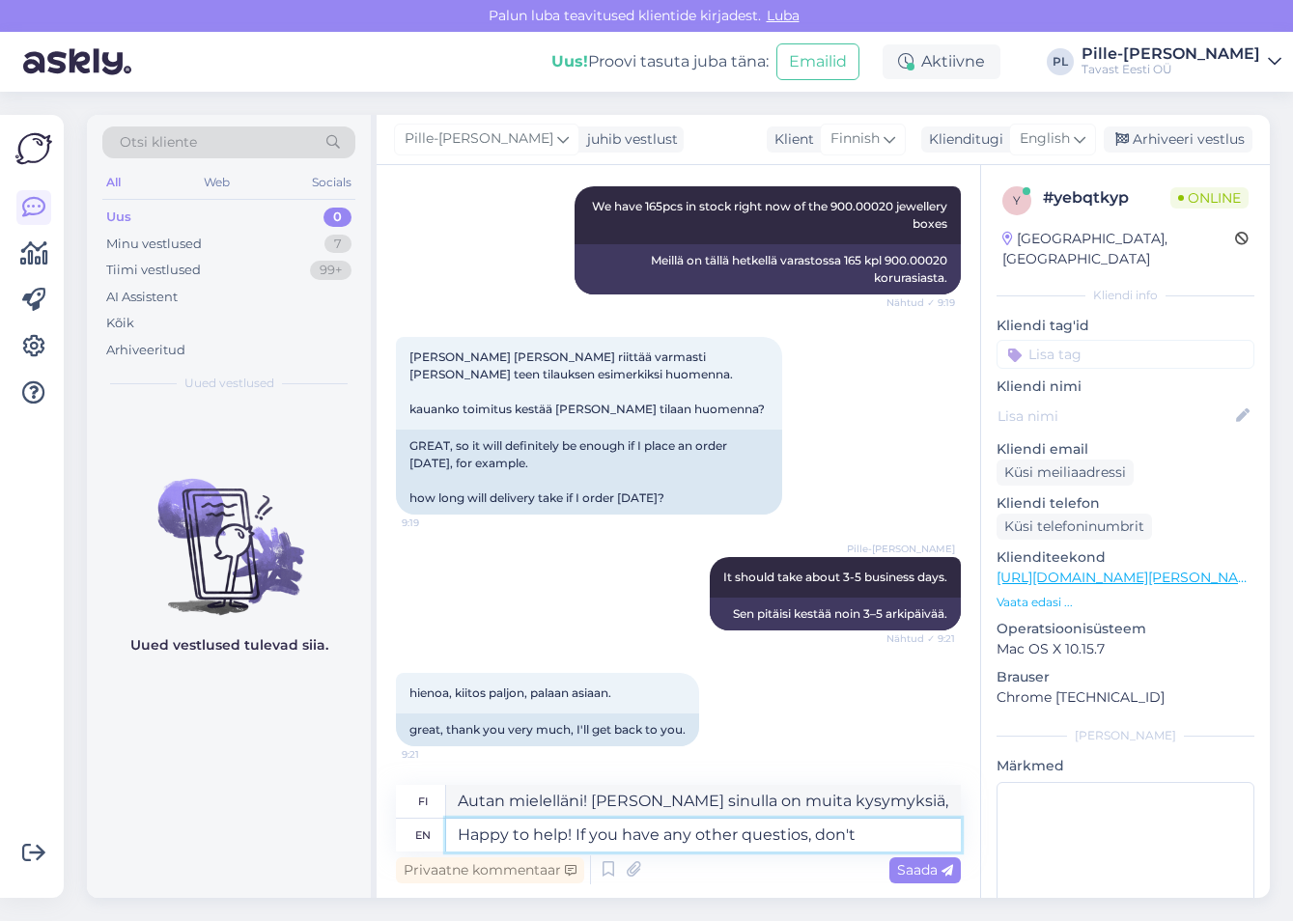
type textarea "Happy to help! If you have any other questios, don't"
type textarea "Autan mielelläni! [PERSON_NAME] sinulla on muita kysymyksiä, älä"
type textarea "Happy to help! If you have any other questios, don't hesitate t"
type textarea "Autan mielelläni! [PERSON_NAME] sinulla on muita kysymyksiä, älä epäröi."
type textarea "Happy to help! If you have any other questios, don't hesitate to"
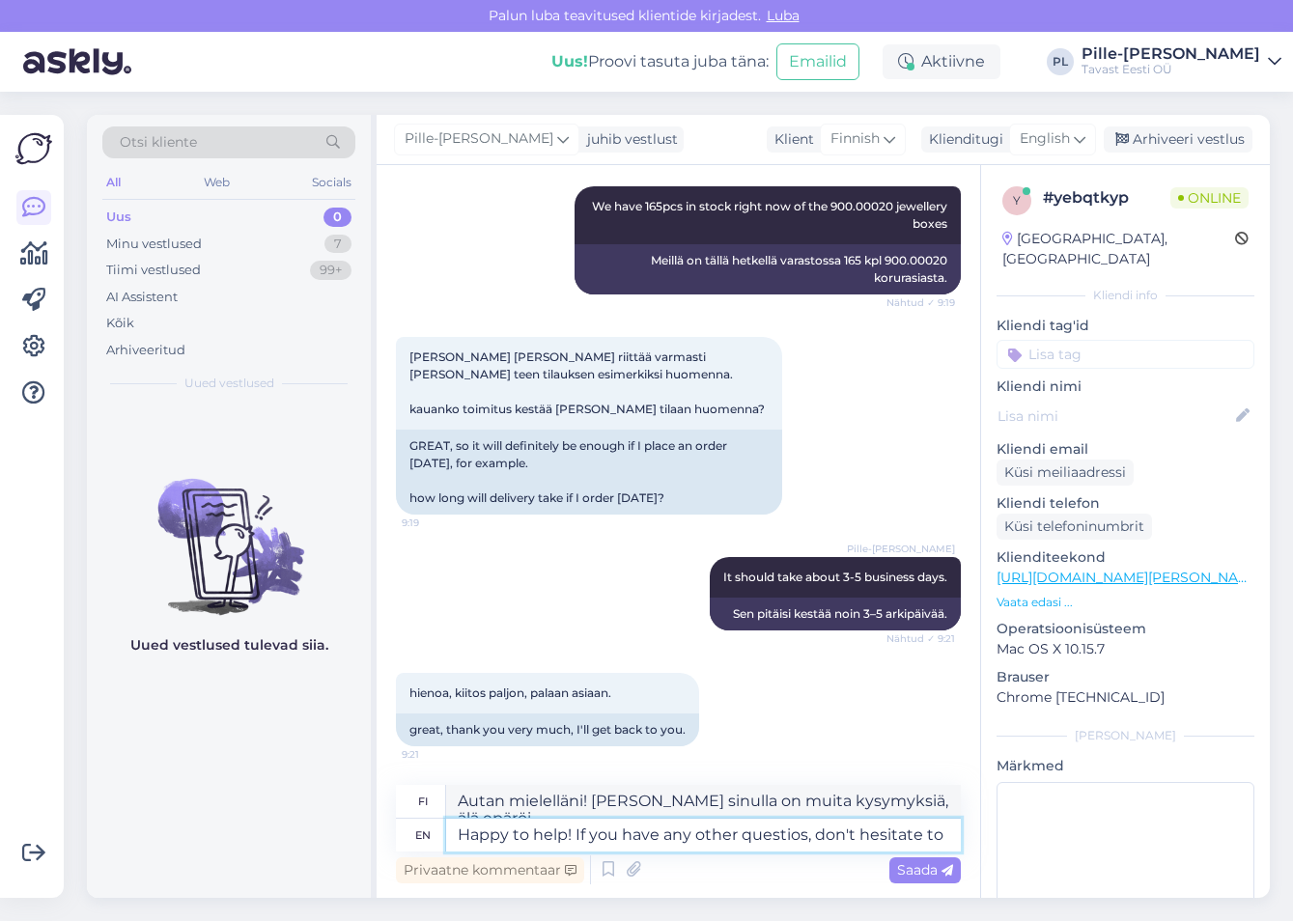
type textarea "Autan mielelläni! [PERSON_NAME] sinulla on muita kysymyksiä, älä epäröi ottaa y…"
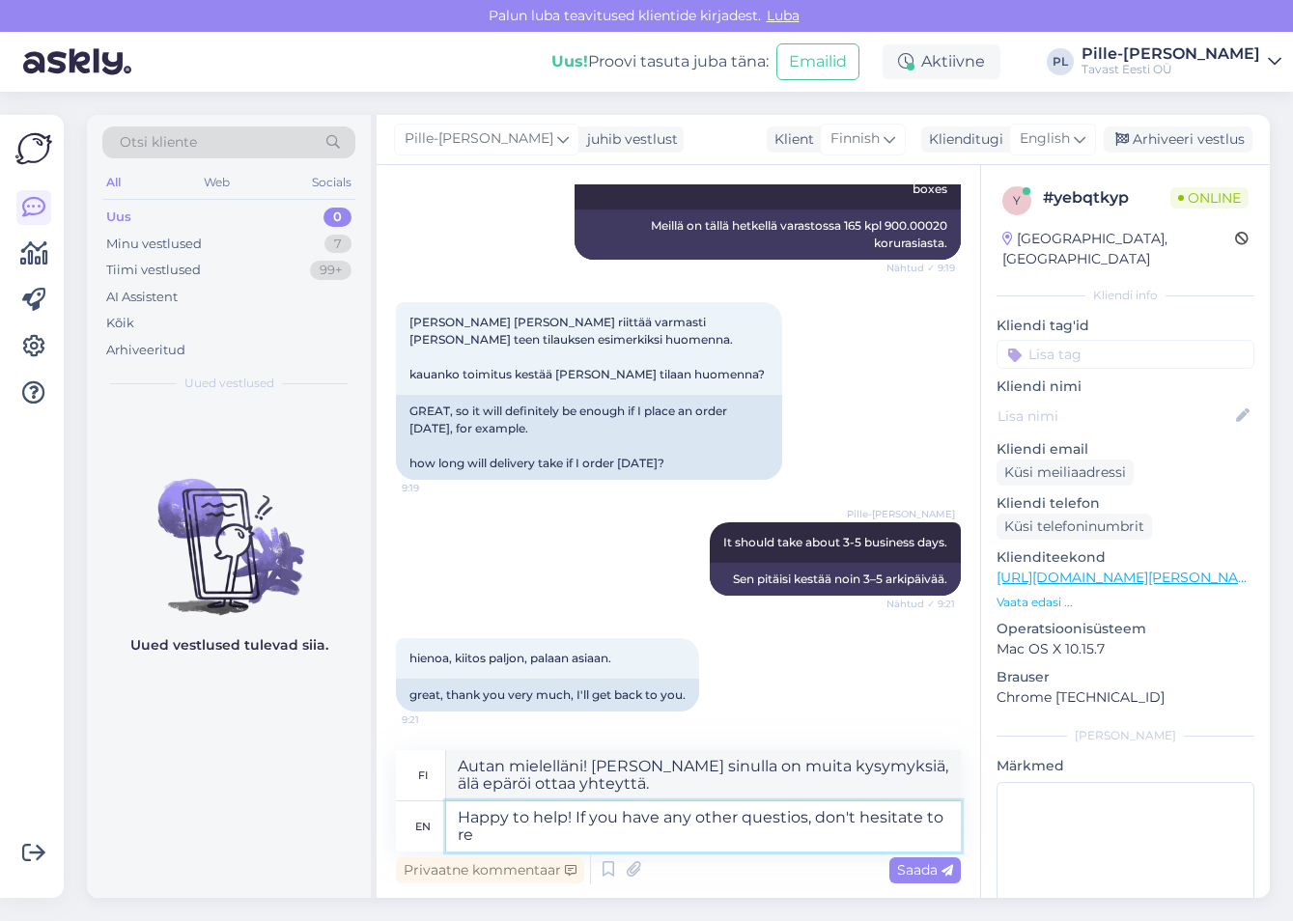
scroll to position [631, 0]
type textarea "Happy to help! If you have any other questios, don't hesitate to reach o"
type textarea "Autan mielelläni! [PERSON_NAME] sinulla on muita kysymyksiä, ota rohkeasti yhte…"
type textarea "Happy to help! If you have any other questios, don't hesitate to reach out!"
type textarea "Autan mielelläni! [PERSON_NAME] sinulla on muita kysymyksiä, ota rohkeasti yhte…"
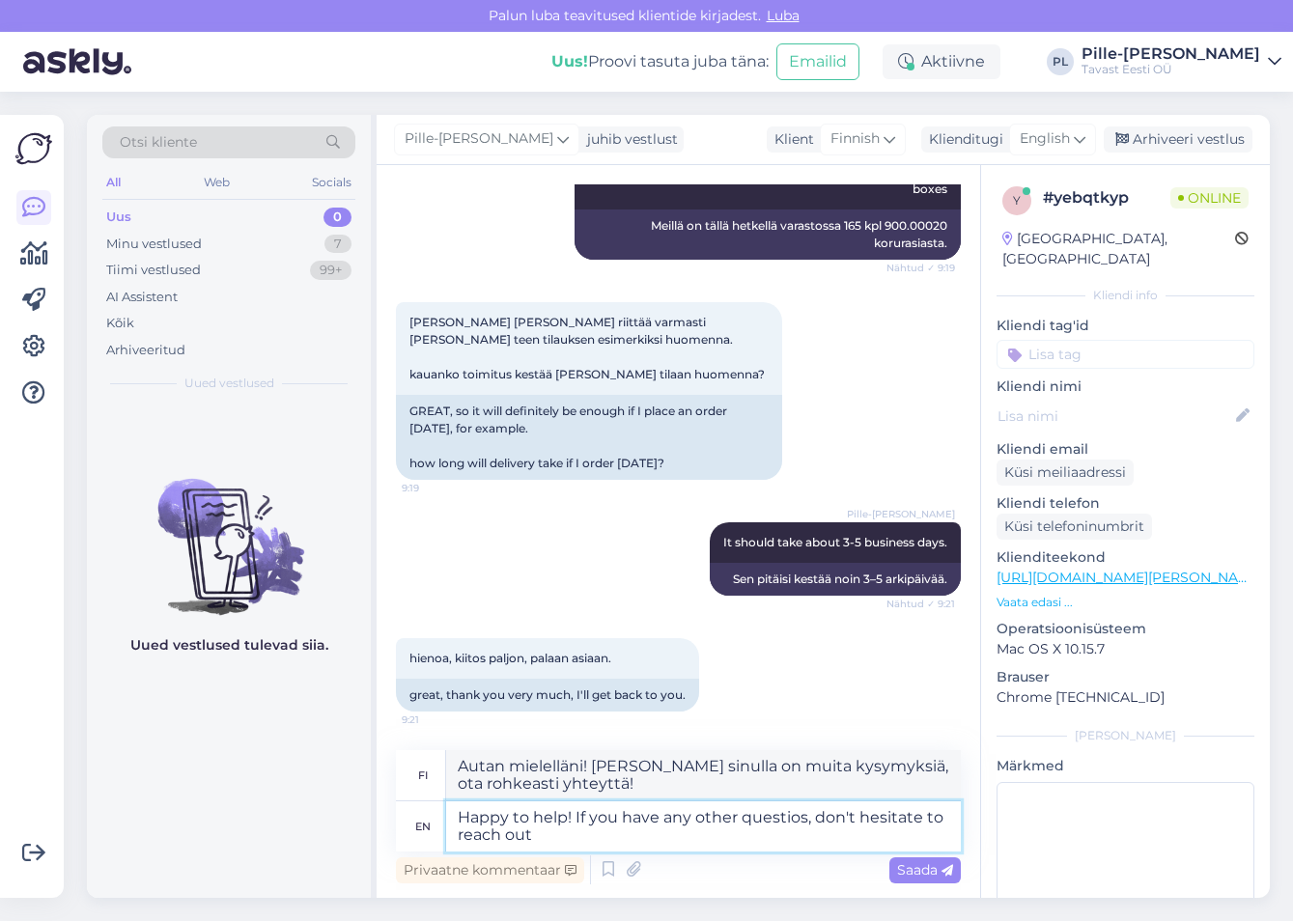
type textarea "Happy to help! If you have any other questios, don't hesitate to reach out."
type textarea "Autan mielelläni! [PERSON_NAME] sinulla on muita kysymyksiä, ota rohkeasti yhte…"
type textarea "Happy to help! If you have any other questios, don't hesitate to reach out. :)"
type textarea "Autan mielelläni! [PERSON_NAME] sinulla on muita kysymyksiä, ota rohkeasti yhte…"
click at [797, 418] on textarea "Happy to help! If you have any other questios, don't hesitate to reach out. :)" at bounding box center [703, 826] width 515 height 50
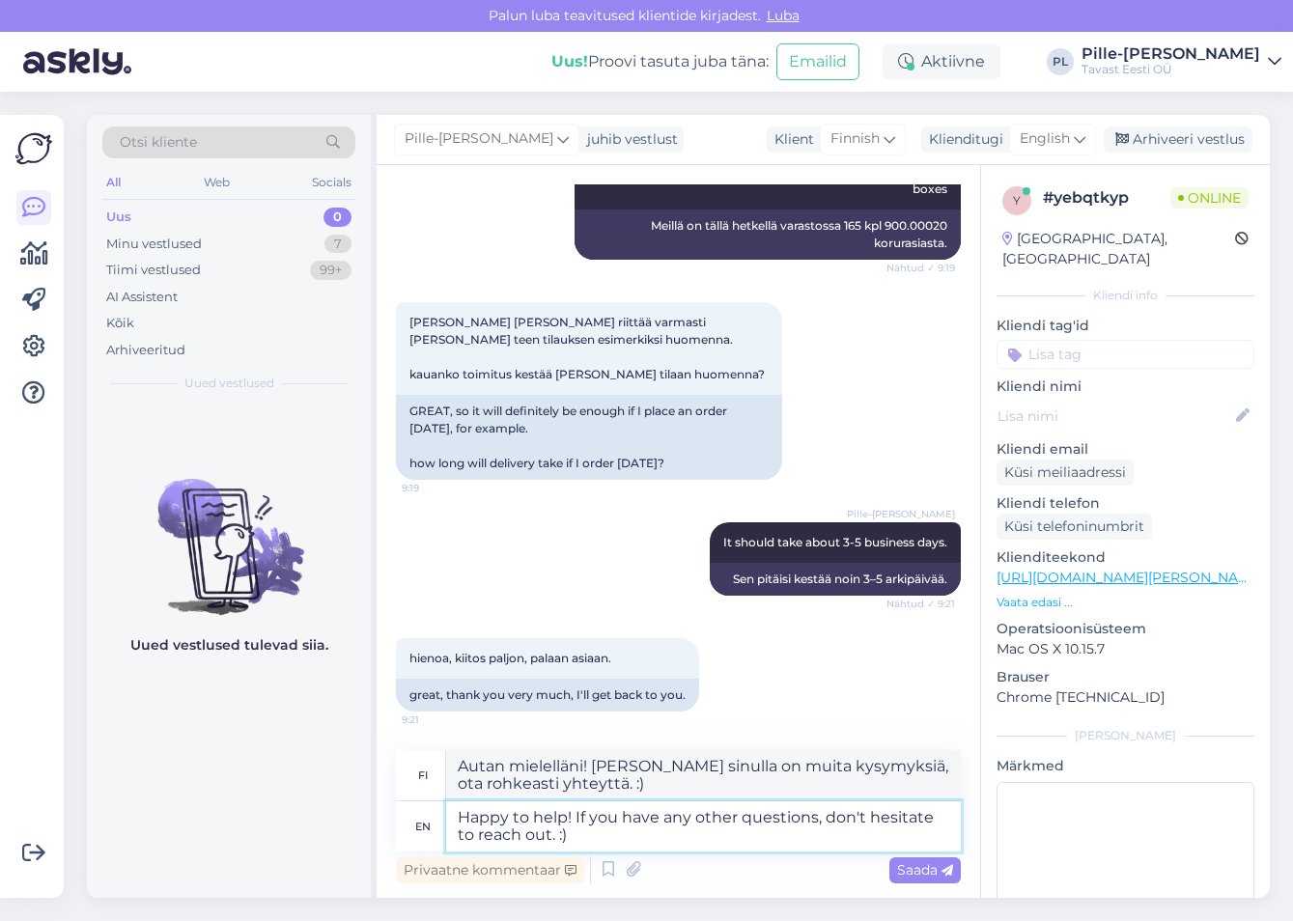
click at [799, 418] on textarea "Happy to help! If you have any other questions, don't hesitate to reach out. :)" at bounding box center [703, 826] width 515 height 50
type textarea "Happy to help! If you have any other questions, don't hesitate to reach out. :)"
click at [916, 418] on icon at bounding box center [947, 871] width 12 height 12
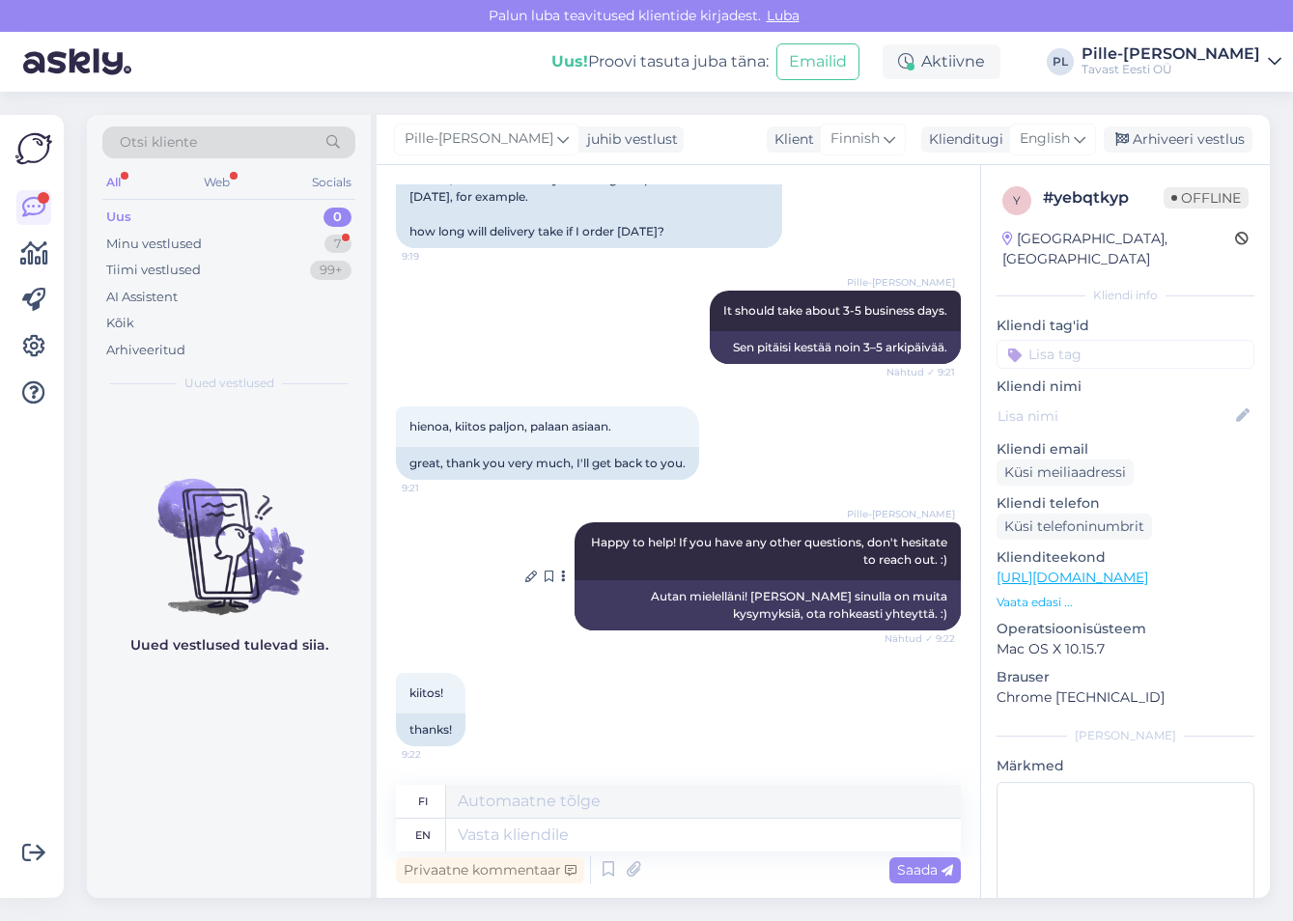
scroll to position [877, 0]
click at [916, 151] on div "Arhiveeri vestlus" at bounding box center [1178, 139] width 149 height 26
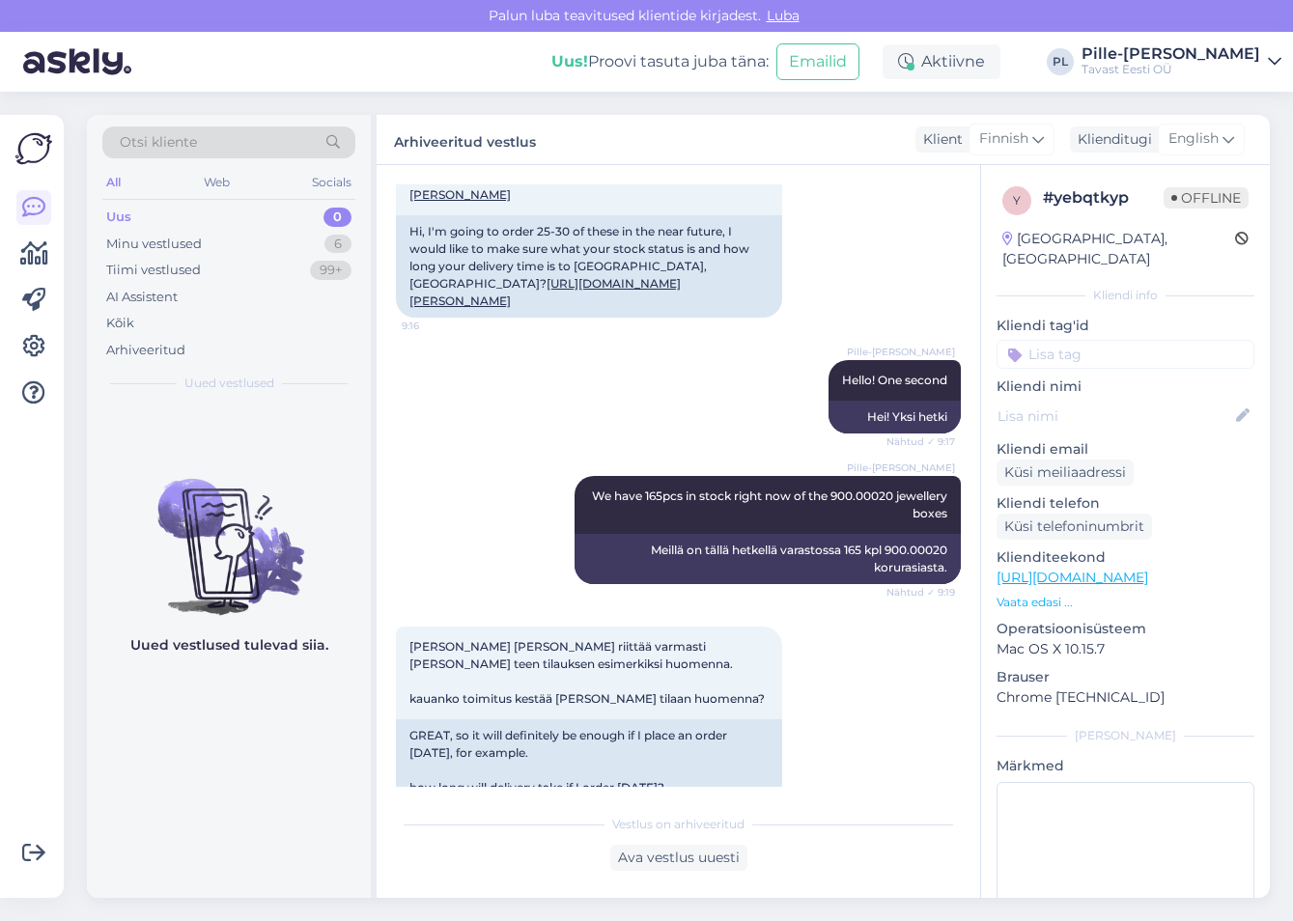
scroll to position [857, 0]
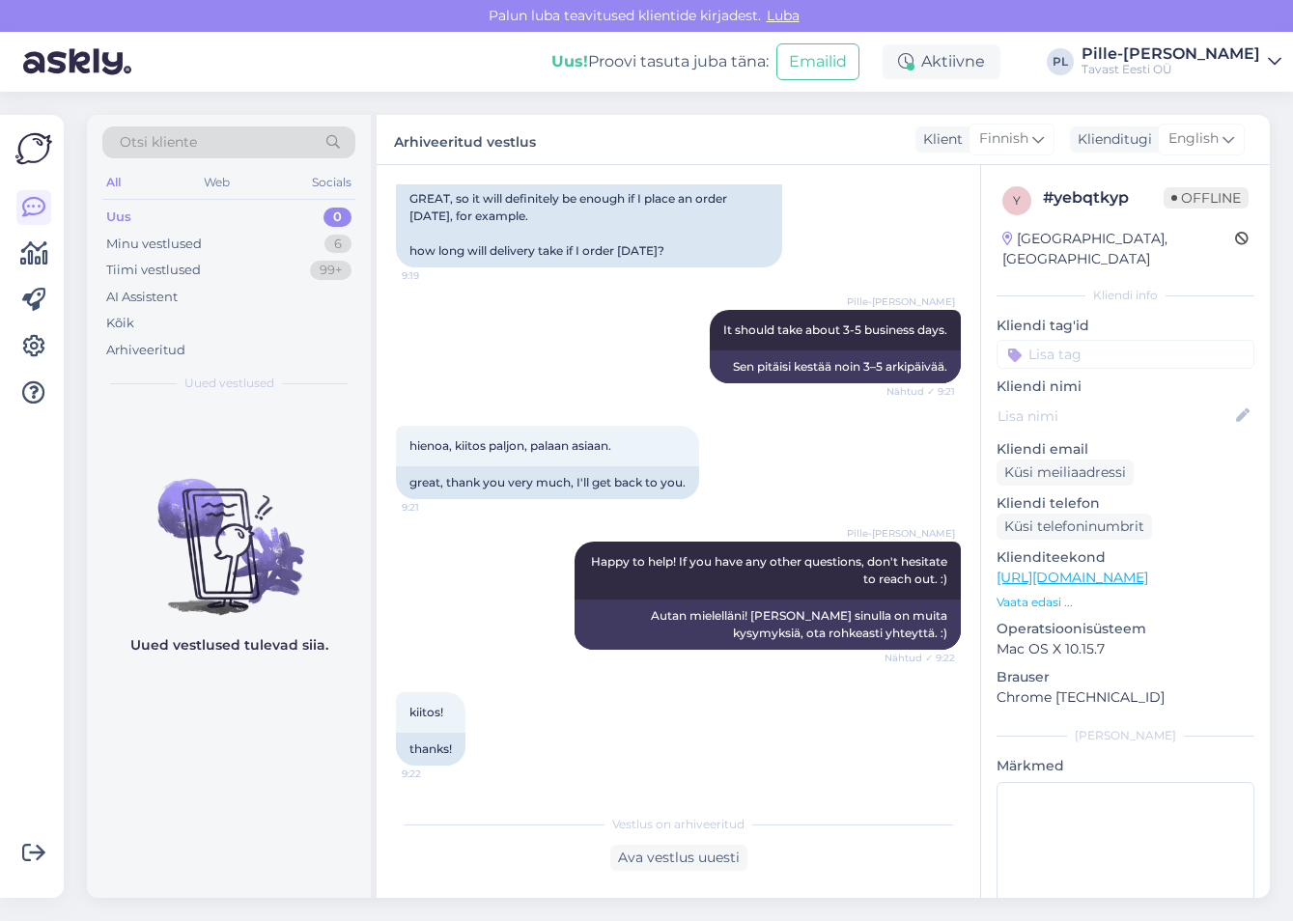
click at [259, 218] on div "Uus 0" at bounding box center [228, 217] width 253 height 27
